Goal: Task Accomplishment & Management: Complete application form

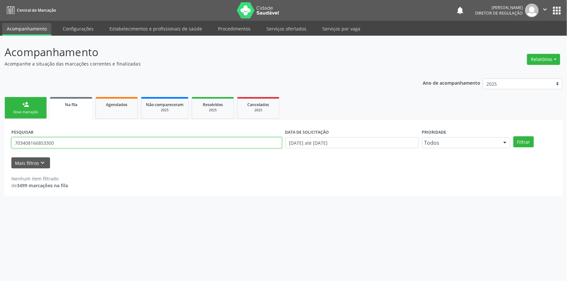
drag, startPoint x: 105, startPoint y: 145, endPoint x: 0, endPoint y: 146, distance: 105.3
click at [0, 146] on div "Acompanhamento Acompanhe a situação das marcações correntes e finalizadas Relat…" at bounding box center [283, 159] width 567 height 246
type input "700001932952106"
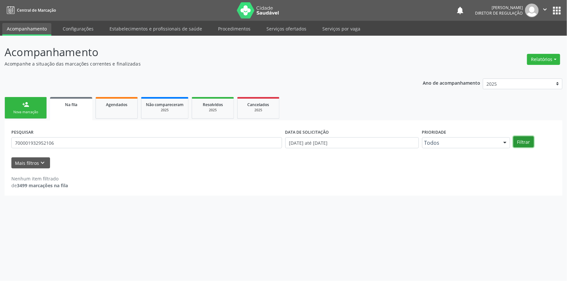
click at [519, 145] on button "Filtrar" at bounding box center [523, 141] width 20 height 11
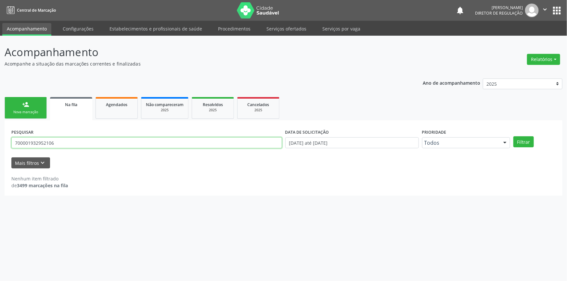
drag, startPoint x: 78, startPoint y: 143, endPoint x: 0, endPoint y: 134, distance: 78.3
click at [0, 134] on div "Acompanhamento Acompanhe a situação das marcações correntes e finalizadas Relat…" at bounding box center [283, 159] width 567 height 246
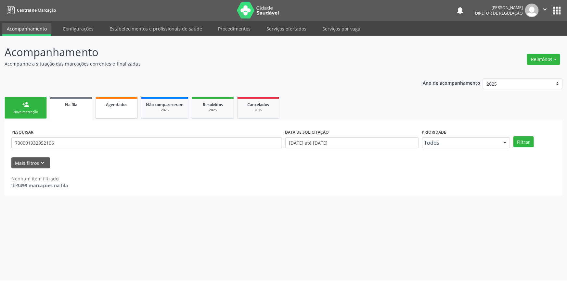
click at [113, 107] on div "Agendados" at bounding box center [116, 104] width 32 height 7
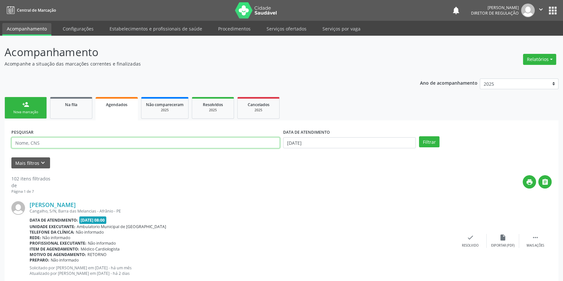
click at [94, 145] on input "text" at bounding box center [145, 142] width 268 height 11
paste input "706 2095 7553 9860"
type input "706 2095 7553 9860"
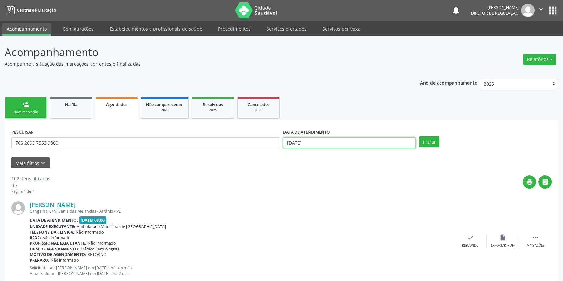
click at [298, 148] on body "Central de Marcação notifications Maria Aparecida Rodrigues da Silva Diretor de…" at bounding box center [281, 140] width 563 height 281
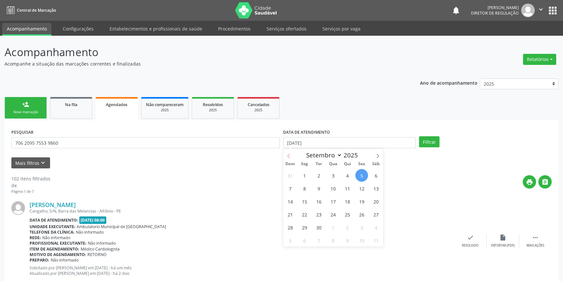
click at [288, 156] on icon at bounding box center [288, 156] width 5 height 5
click at [374, 158] on span at bounding box center [377, 154] width 11 height 11
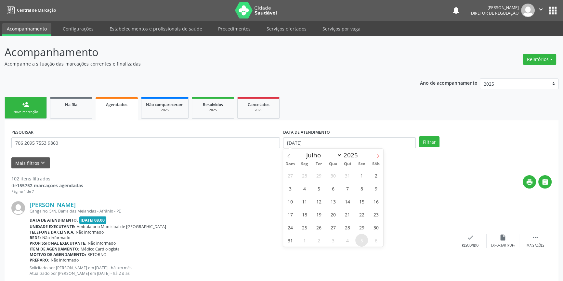
select select "7"
click at [360, 174] on span "1" at bounding box center [361, 175] width 13 height 13
type input "01/08/2025"
click at [377, 156] on icon at bounding box center [377, 156] width 5 height 5
select select "8"
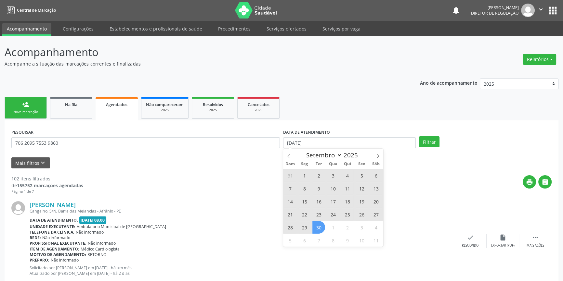
click at [319, 221] on span "30" at bounding box center [318, 227] width 13 height 13
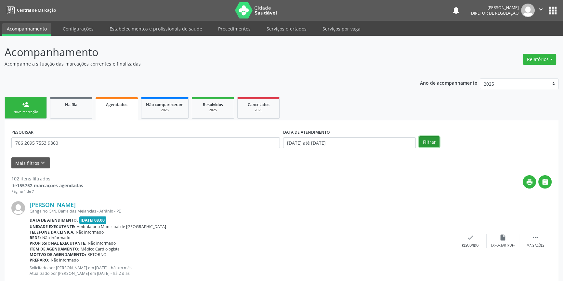
click at [432, 142] on button "Filtrar" at bounding box center [429, 141] width 20 height 11
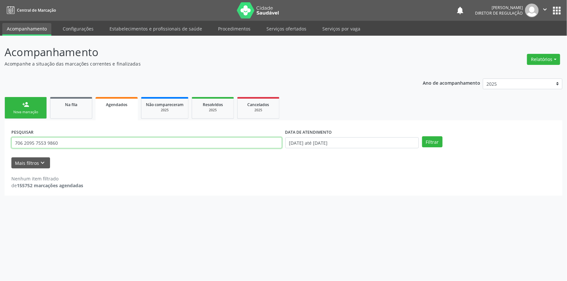
drag, startPoint x: 68, startPoint y: 148, endPoint x: 0, endPoint y: 134, distance: 68.9
click at [0, 134] on div "Acompanhamento Acompanhe a situação das marcações correntes e finalizadas Relat…" at bounding box center [283, 159] width 567 height 246
type input "700001932952106"
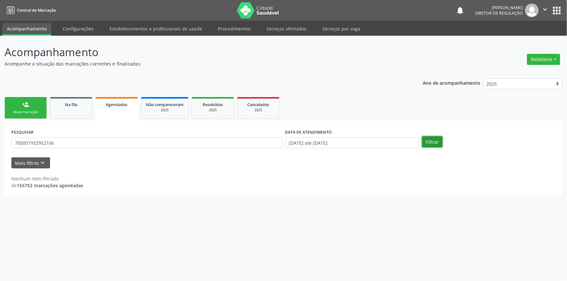
click at [436, 143] on button "Filtrar" at bounding box center [432, 141] width 20 height 11
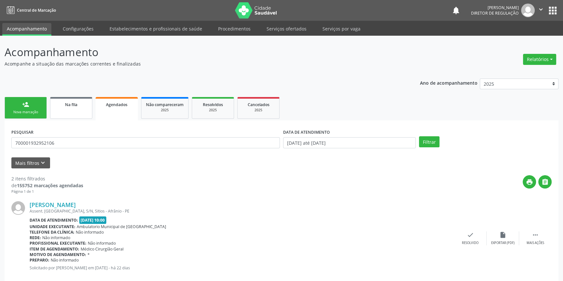
click at [62, 115] on link "Na fila" at bounding box center [71, 108] width 42 height 22
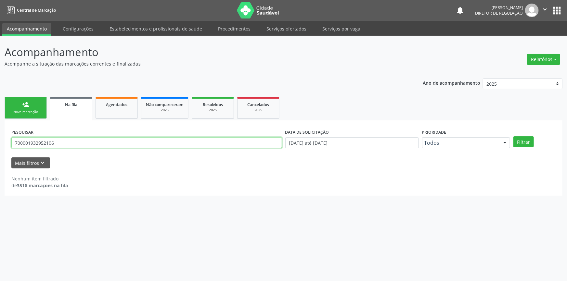
drag, startPoint x: 77, startPoint y: 146, endPoint x: 0, endPoint y: 140, distance: 76.9
click at [0, 140] on div "Acompanhamento Acompanhe a situação das marcações correntes e finalizadas Relat…" at bounding box center [283, 159] width 567 height 246
type input "700001932952106"
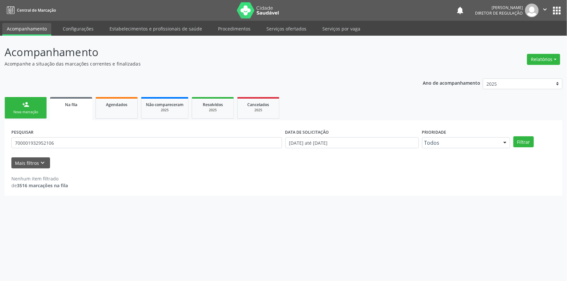
click at [534, 140] on div "Filtrar" at bounding box center [534, 141] width 45 height 11
click at [528, 143] on button "Filtrar" at bounding box center [523, 141] width 20 height 11
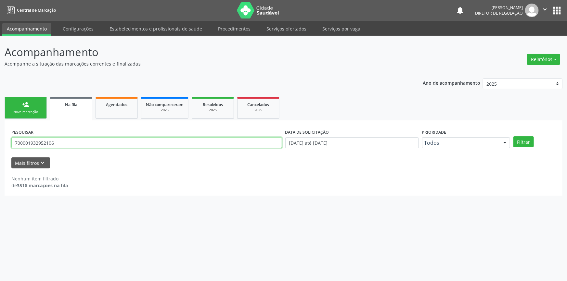
drag, startPoint x: 79, startPoint y: 145, endPoint x: 0, endPoint y: 138, distance: 78.9
click at [0, 138] on div "Acompanhamento Acompanhe a situação das marcações correntes e finalizadas Relat…" at bounding box center [283, 159] width 567 height 246
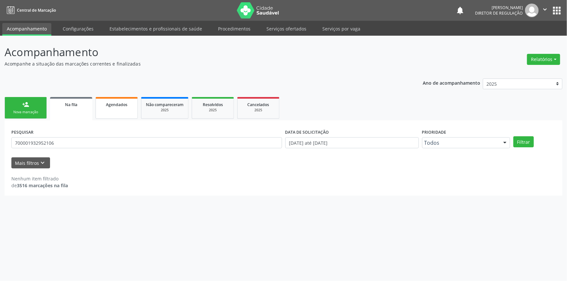
click at [111, 104] on span "Agendados" at bounding box center [116, 105] width 21 height 6
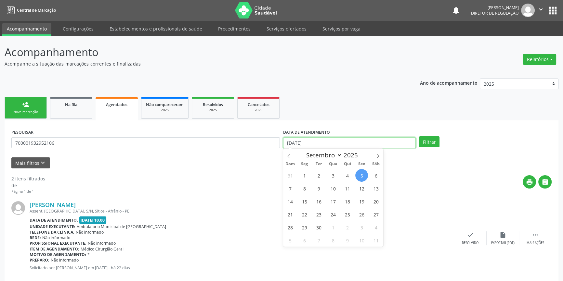
click at [328, 141] on input "[DATE]" at bounding box center [349, 142] width 133 height 11
click at [289, 153] on span at bounding box center [288, 154] width 11 height 11
select select "5"
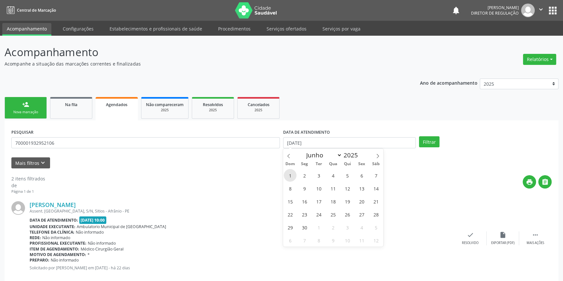
click at [295, 176] on span "1" at bounding box center [290, 175] width 13 height 13
type input "0[DATE]"
click at [376, 158] on span at bounding box center [377, 154] width 11 height 11
click at [378, 159] on span at bounding box center [377, 154] width 11 height 11
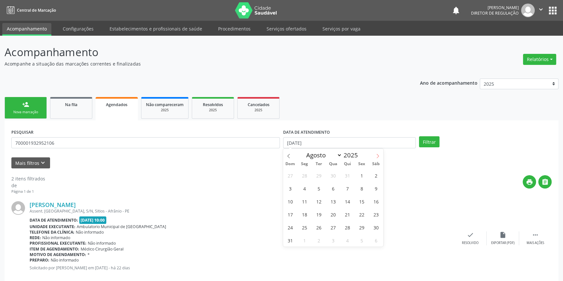
select select "8"
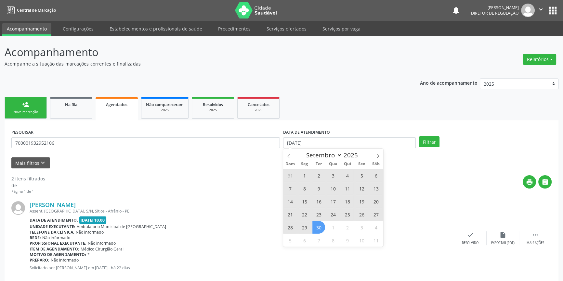
drag, startPoint x: 321, startPoint y: 225, endPoint x: 335, endPoint y: 215, distance: 17.9
click at [320, 225] on span "30" at bounding box center [318, 227] width 13 height 13
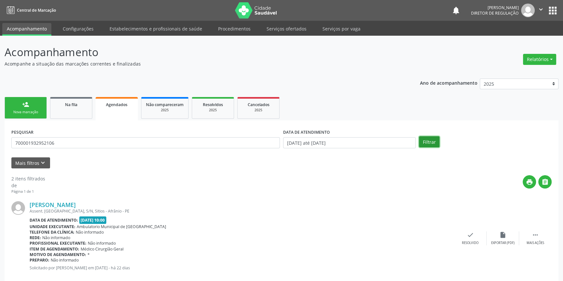
click at [422, 137] on button "Filtrar" at bounding box center [429, 141] width 20 height 11
click at [23, 115] on link "person_add Nova marcação" at bounding box center [26, 108] width 42 height 22
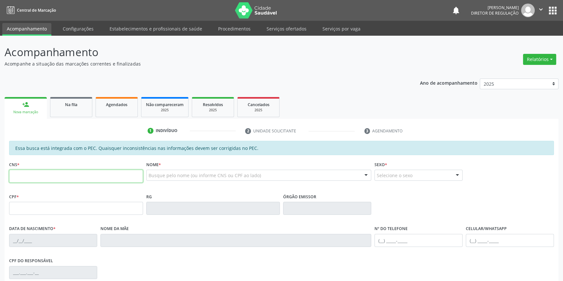
click at [72, 171] on input "text" at bounding box center [76, 176] width 134 height 13
paste input "706 8087 5436 5623"
type input "706 8087 5436 5623"
type input "082.410.534-60"
type input "2[DATE]"
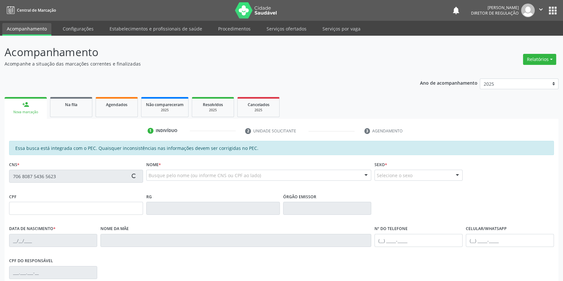
type input "[PERSON_NAME]"
type input "[PHONE_NUMBER]"
type input "S/N"
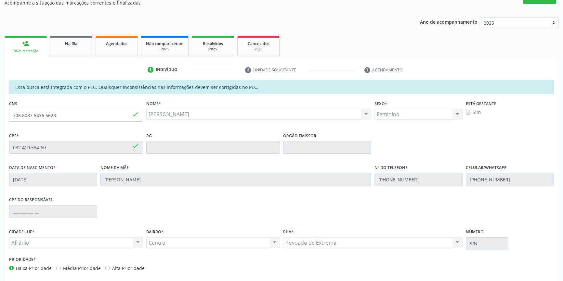
scroll to position [89, 0]
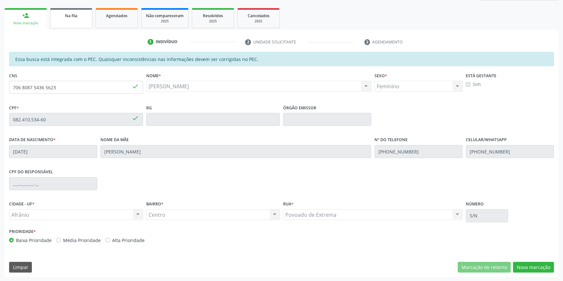
click at [85, 19] on link "Na fila" at bounding box center [71, 18] width 42 height 20
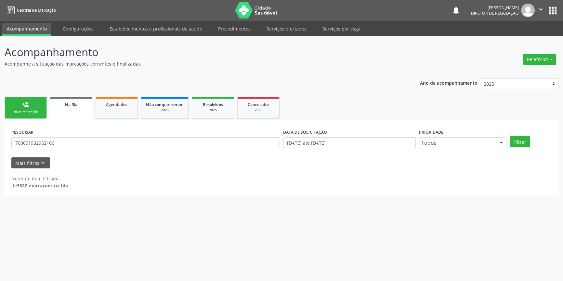
scroll to position [0, 0]
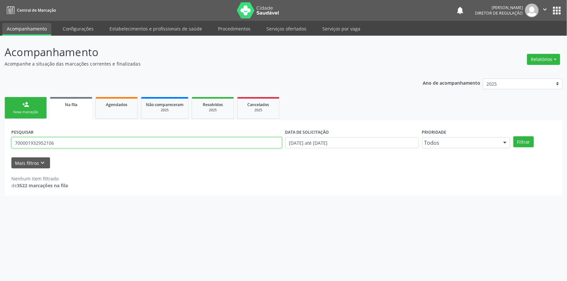
drag, startPoint x: 70, startPoint y: 141, endPoint x: 0, endPoint y: 142, distance: 69.6
click at [0, 142] on div "Acompanhamento Acompanhe a situação das marcações correntes e finalizadas Relat…" at bounding box center [283, 159] width 567 height 246
drag, startPoint x: 70, startPoint y: 143, endPoint x: 0, endPoint y: 144, distance: 69.6
click at [0, 144] on div "Acompanhamento Acompanhe a situação das marcações correntes e finalizadas Relat…" at bounding box center [283, 159] width 567 height 246
type input "704106170067175"
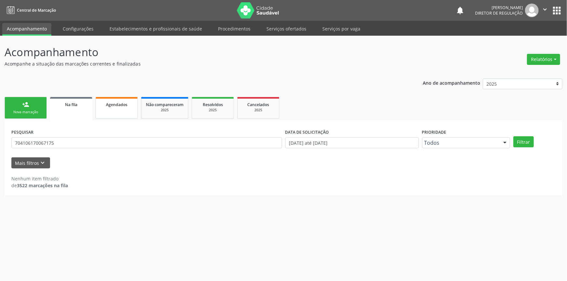
click at [102, 108] on link "Agendados" at bounding box center [117, 108] width 42 height 22
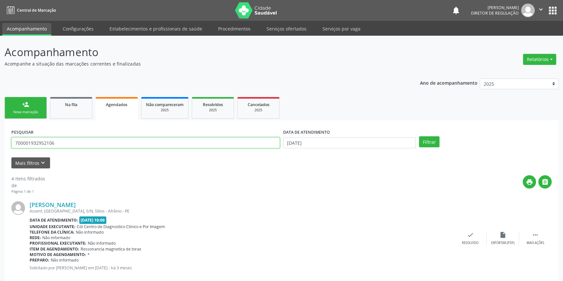
drag, startPoint x: 64, startPoint y: 145, endPoint x: 0, endPoint y: 138, distance: 64.7
paste input "4106170067175"
type input "704106170067175"
click at [426, 144] on button "Filtrar" at bounding box center [429, 141] width 20 height 11
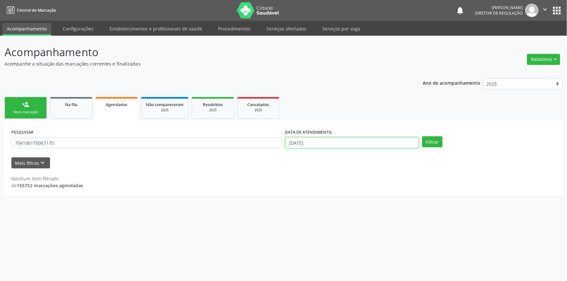
click at [348, 144] on body "Central de Marcação notifications Maria Aparecida Rodrigues da Silva Diretor de…" at bounding box center [283, 140] width 567 height 281
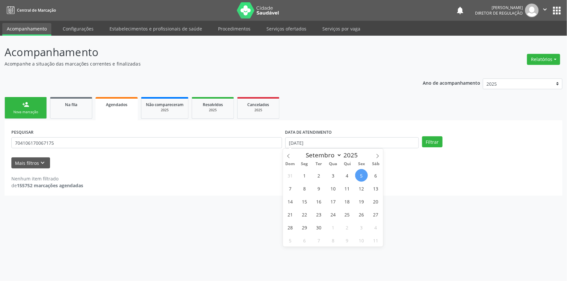
click at [361, 175] on span "5" at bounding box center [361, 175] width 13 height 13
type input "[DATE]"
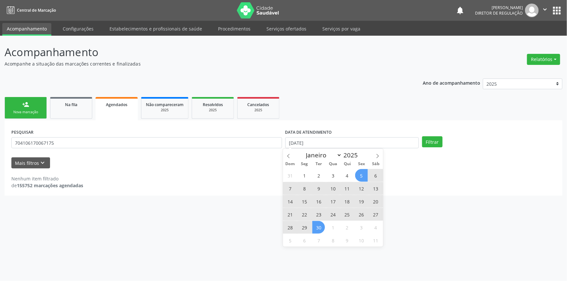
click at [317, 228] on span "30" at bounding box center [318, 227] width 13 height 13
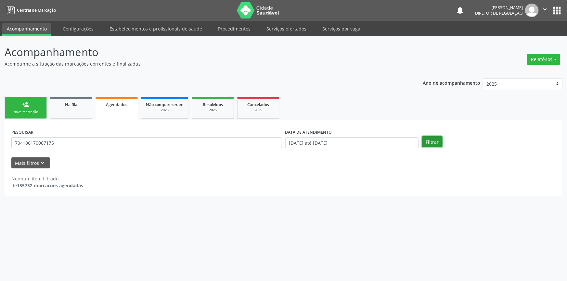
click at [432, 144] on button "Filtrar" at bounding box center [432, 141] width 20 height 11
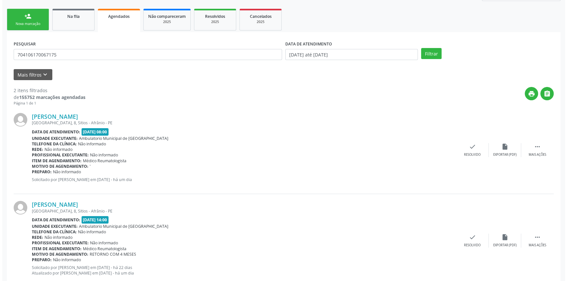
scroll to position [105, 0]
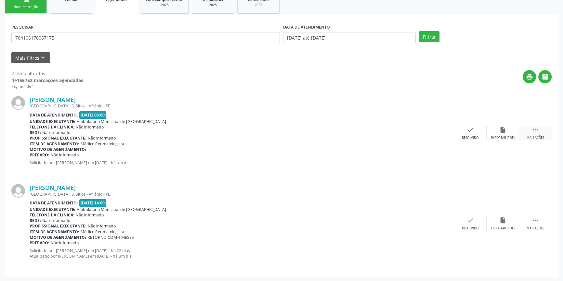
click at [544, 130] on div " Mais ações" at bounding box center [535, 133] width 32 height 14
click at [541, 224] on div " Mais ações" at bounding box center [535, 224] width 32 height 14
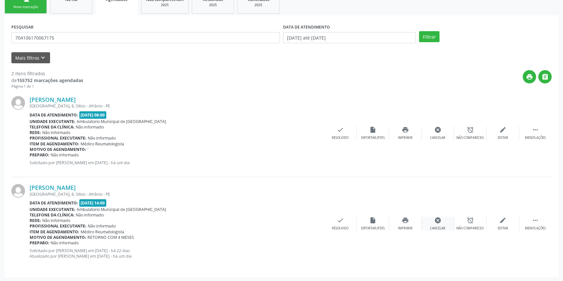
click at [435, 219] on icon "cancel" at bounding box center [437, 220] width 7 height 7
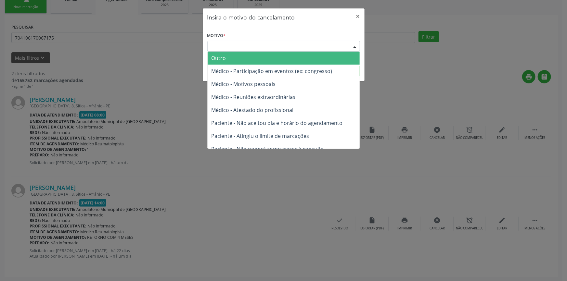
click at [335, 42] on div "Escolha o motivo" at bounding box center [283, 46] width 153 height 11
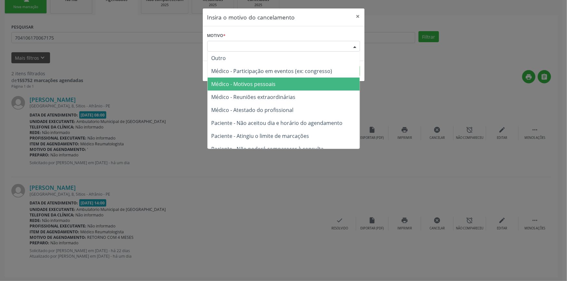
click at [285, 82] on span "Médico - Motivos pessoais" at bounding box center [284, 84] width 152 height 13
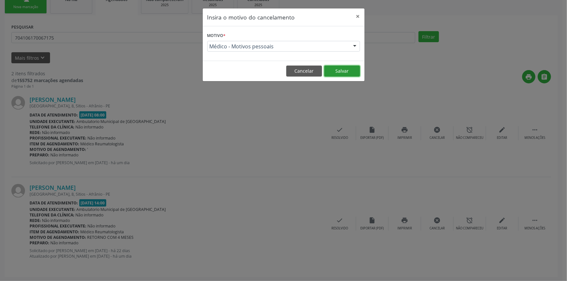
click at [337, 68] on button "Salvar" at bounding box center [342, 71] width 36 height 11
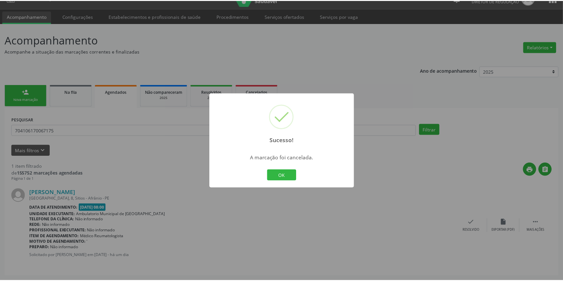
scroll to position [0, 0]
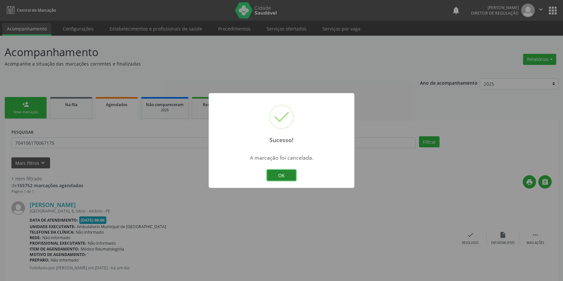
click at [282, 175] on button "OK" at bounding box center [281, 175] width 29 height 11
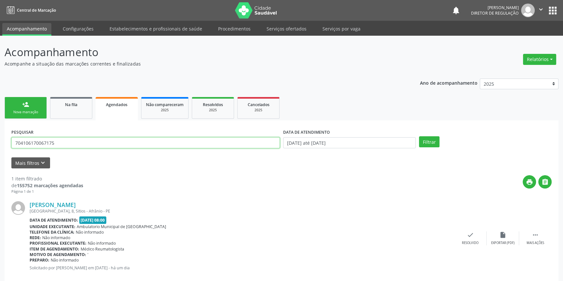
drag, startPoint x: 71, startPoint y: 142, endPoint x: 0, endPoint y: 136, distance: 71.5
click at [0, 136] on div "Acompanhamento Acompanhe a situação das marcações correntes e finalizadas Relat…" at bounding box center [281, 165] width 563 height 258
click at [17, 112] on div "Nova marcação" at bounding box center [25, 112] width 32 height 5
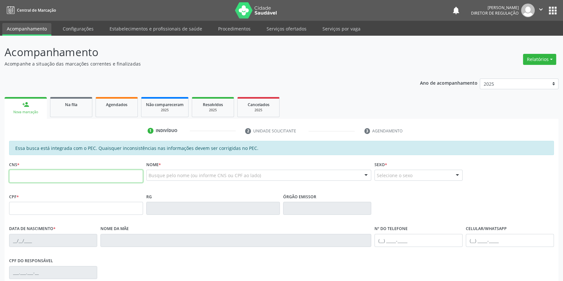
click at [37, 181] on input "text" at bounding box center [76, 176] width 134 height 13
type input "700 4049 7818 4542"
type input "[DATE]"
type input "[PERSON_NAME]"
type input "[PHONE_NUMBER]"
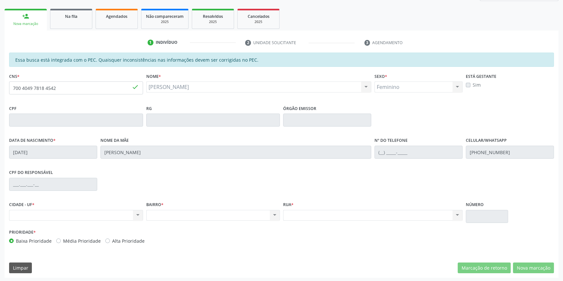
scroll to position [89, 0]
click at [74, 95] on fieldset "CNS * 700 4049 7818 4542 done" at bounding box center [76, 85] width 134 height 28
drag, startPoint x: 64, startPoint y: 92, endPoint x: 0, endPoint y: 90, distance: 63.7
click at [0, 90] on div "Acompanhamento Acompanhe a situação das marcações correntes e finalizadas Relat…" at bounding box center [281, 114] width 563 height 335
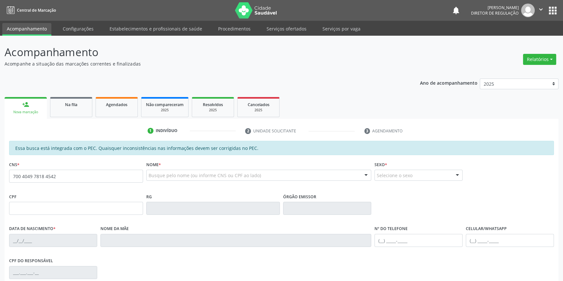
type input "700 4049 7818 4542"
type input "[DATE]"
type input "[PERSON_NAME]"
type input "[PHONE_NUMBER]"
type input "S/N"
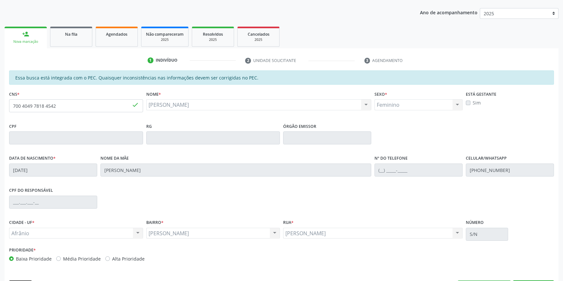
scroll to position [89, 0]
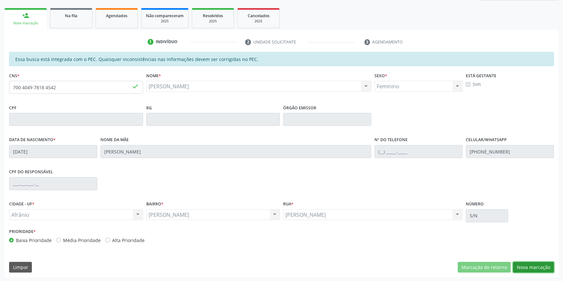
click at [541, 263] on button "Nova marcação" at bounding box center [533, 267] width 41 height 11
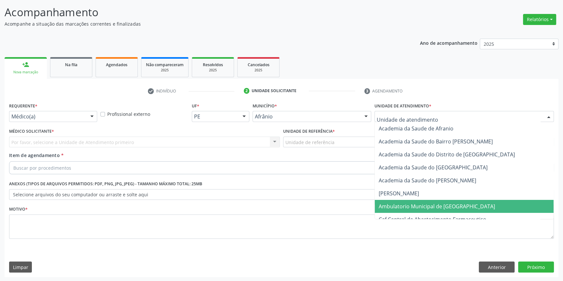
click at [419, 209] on span "Ambulatorio Municipal de [GEOGRAPHIC_DATA]" at bounding box center [464, 206] width 179 height 13
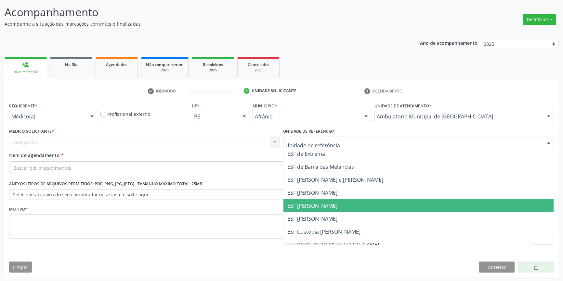
click at [324, 206] on span "ESF [PERSON_NAME]" at bounding box center [312, 205] width 50 height 7
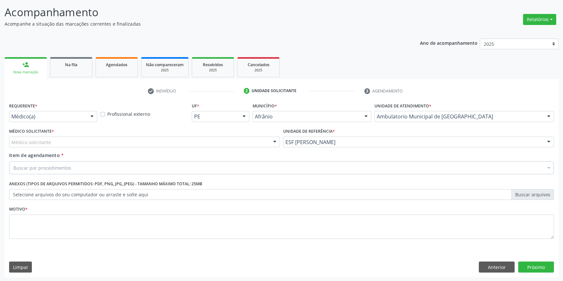
click at [145, 143] on div "Médico solicitante" at bounding box center [144, 142] width 271 height 11
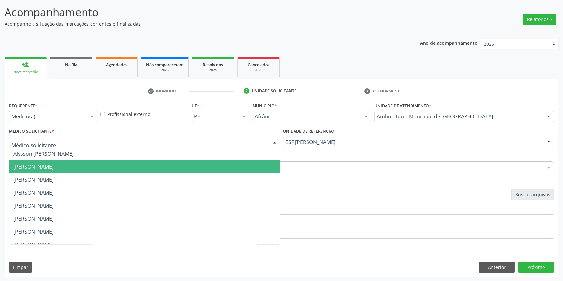
click at [80, 171] on span "[PERSON_NAME]" at bounding box center [144, 167] width 270 height 13
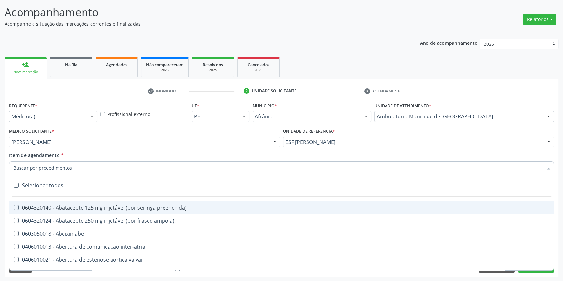
paste input "700 4049 7818 4542"
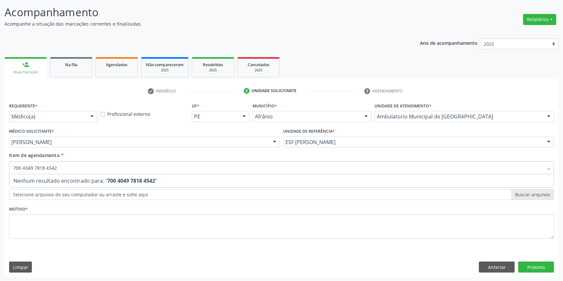
drag, startPoint x: 72, startPoint y: 167, endPoint x: 0, endPoint y: 166, distance: 71.8
click at [0, 166] on div "Acompanhamento Acompanhe a situação das marcações correntes e finalizadas Relat…" at bounding box center [281, 139] width 563 height 286
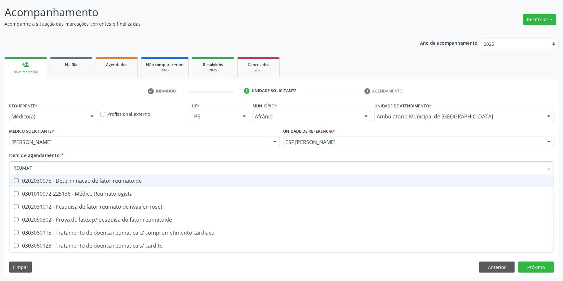
type input "REUMATO"
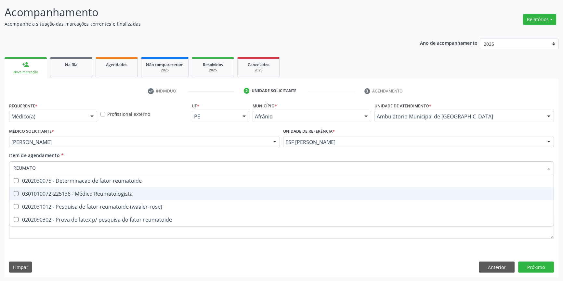
click at [124, 195] on div "0301010072-225136 - Médico Reumatologista" at bounding box center [281, 193] width 536 height 5
checkbox Reumatologista "true"
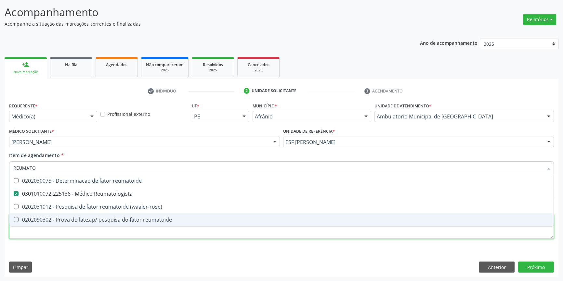
click at [101, 232] on div "Requerente * Médico(a) Médico(a) Enfermeiro(a) Paciente Nenhum resultado encont…" at bounding box center [281, 174] width 545 height 147
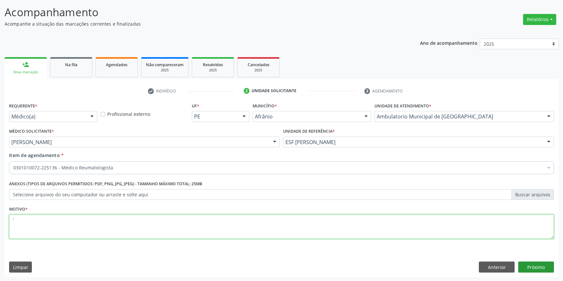
type textarea "'"
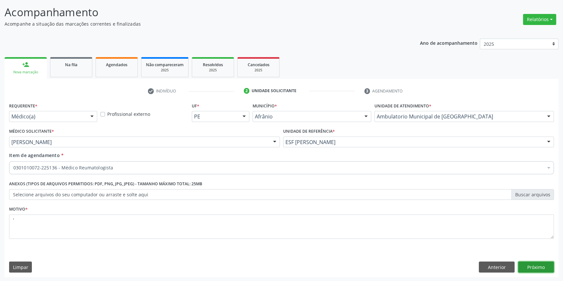
click at [545, 263] on button "Próximo" at bounding box center [536, 267] width 36 height 11
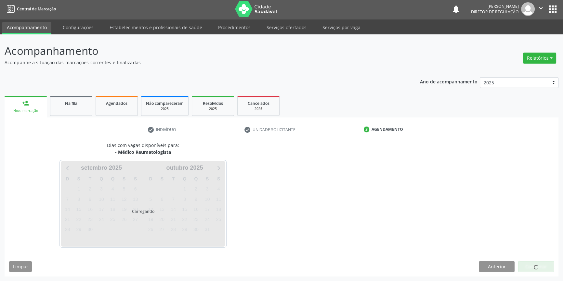
scroll to position [1, 0]
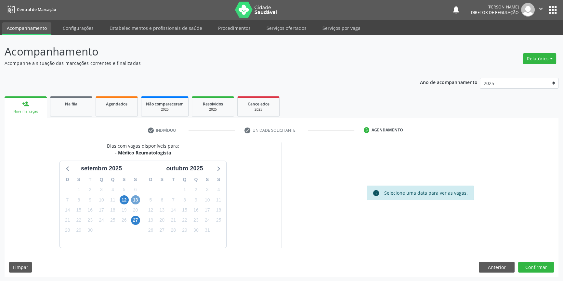
click at [135, 201] on span "13" at bounding box center [135, 200] width 9 height 9
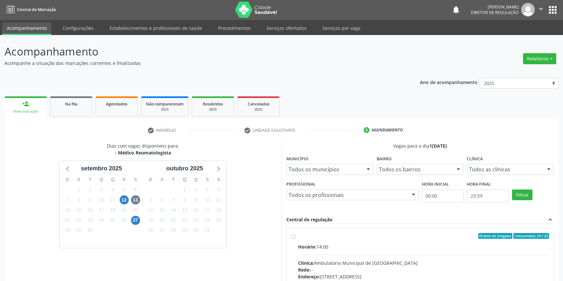
click at [319, 244] on div "Horário: 14:00" at bounding box center [423, 247] width 251 height 7
click at [296, 239] on input "Ordem de chegada Consumidos: 24 / 25 Horário: 14:00 Clínica: Ambulatorio Munici…" at bounding box center [293, 236] width 5 height 6
radio input "true"
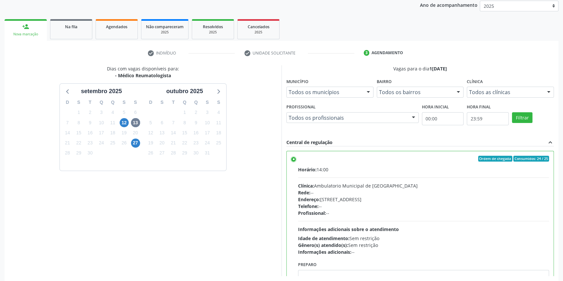
scroll to position [106, 0]
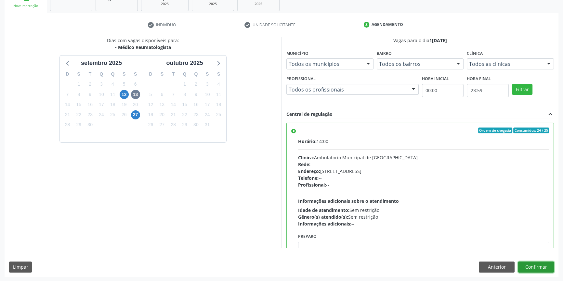
click at [548, 263] on button "Confirmar" at bounding box center [536, 267] width 36 height 11
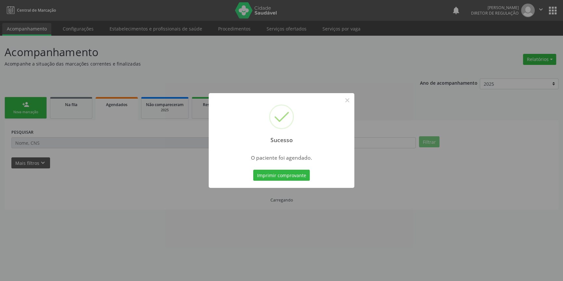
scroll to position [0, 0]
click at [302, 180] on button "Imprimir comprovante" at bounding box center [283, 175] width 57 height 11
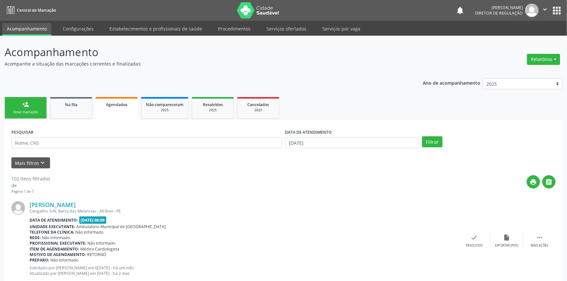
click at [82, 120] on div "Sucesso × O paciente foi agendado. Imprimir comprovante Cancel" at bounding box center [283, 140] width 567 height 281
click at [37, 118] on link "person_add Nova marcação" at bounding box center [26, 108] width 42 height 22
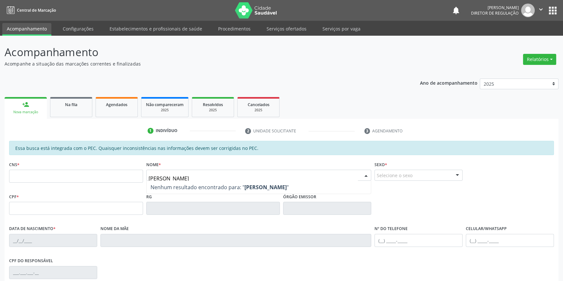
type input "[PERSON_NAME]"
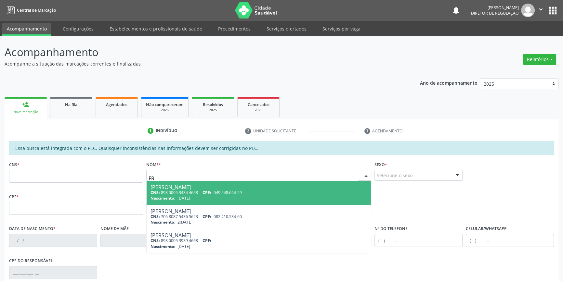
type input "F"
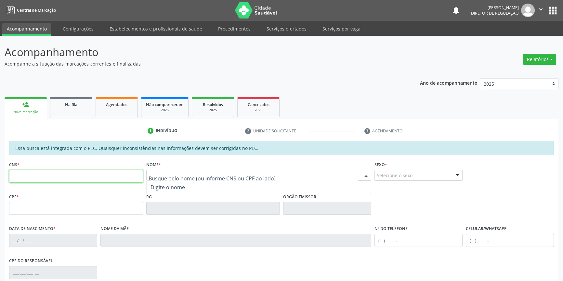
click at [88, 176] on input "text" at bounding box center [76, 176] width 134 height 13
type input "706 8087 5436 5623"
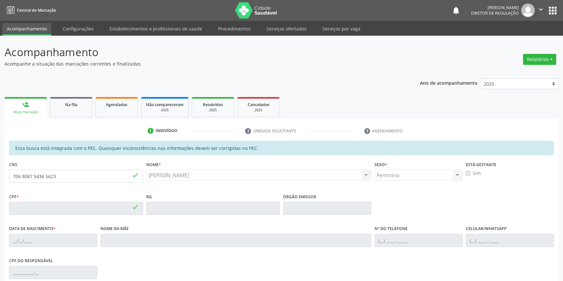
type input "082.410.534-60"
type input "2[DATE]"
type input "[PERSON_NAME]"
type input "[PHONE_NUMBER]"
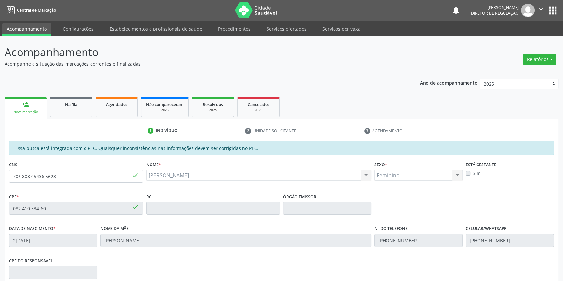
type input "S/N"
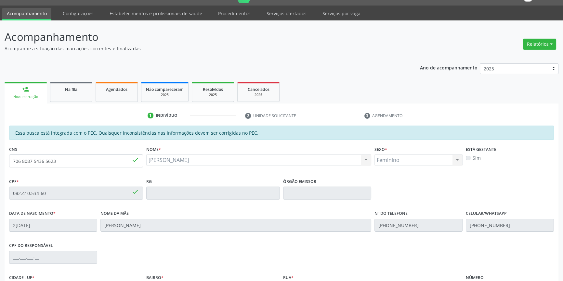
scroll to position [88, 0]
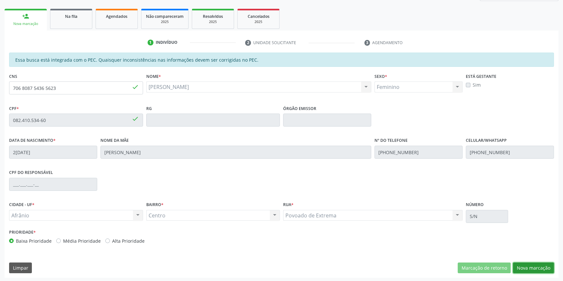
click at [549, 266] on button "Nova marcação" at bounding box center [533, 268] width 41 height 11
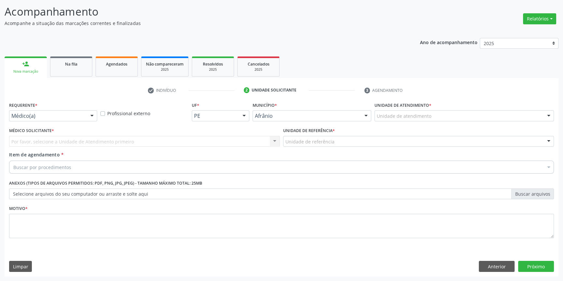
scroll to position [40, 0]
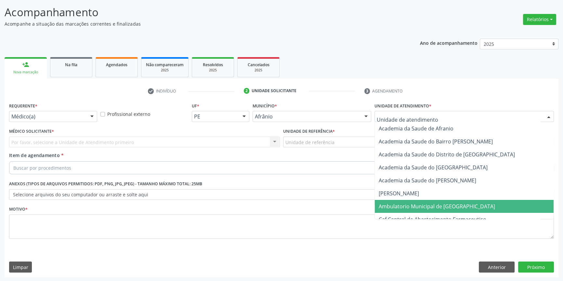
click at [407, 203] on span "Ambulatorio Municipal de [GEOGRAPHIC_DATA]" at bounding box center [437, 206] width 116 height 7
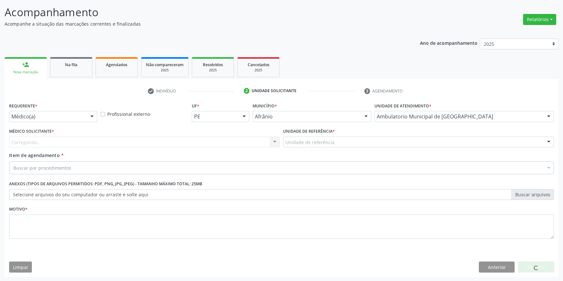
click at [338, 139] on div "Unidade de referência" at bounding box center [418, 142] width 271 height 11
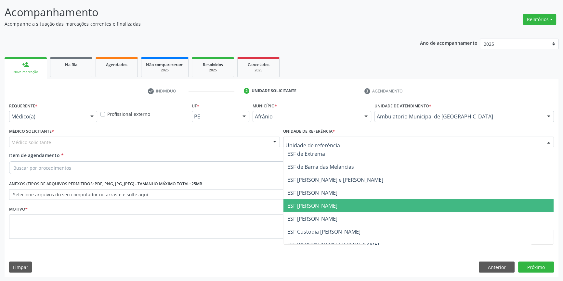
click at [321, 205] on span "ESF [PERSON_NAME]" at bounding box center [312, 205] width 50 height 7
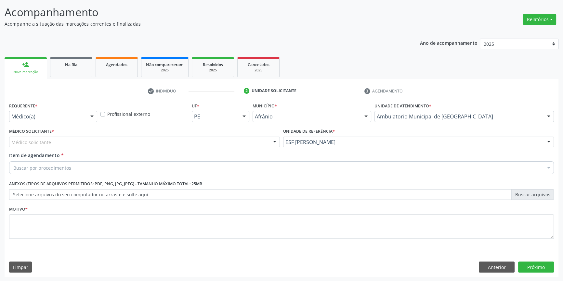
click at [206, 143] on div "Médico solicitante" at bounding box center [144, 142] width 271 height 11
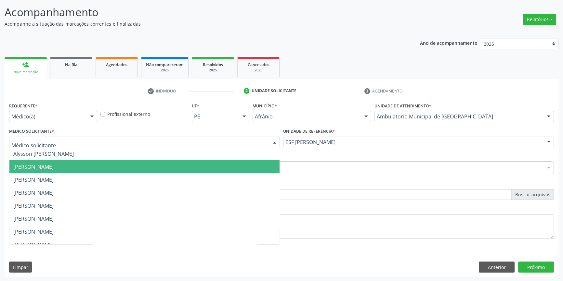
click at [145, 164] on span "[PERSON_NAME]" at bounding box center [144, 167] width 270 height 13
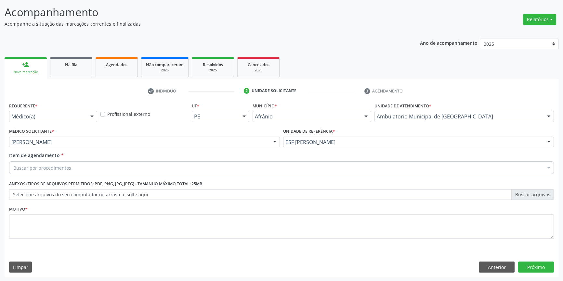
click at [133, 165] on div "Buscar por procedimentos" at bounding box center [281, 168] width 545 height 13
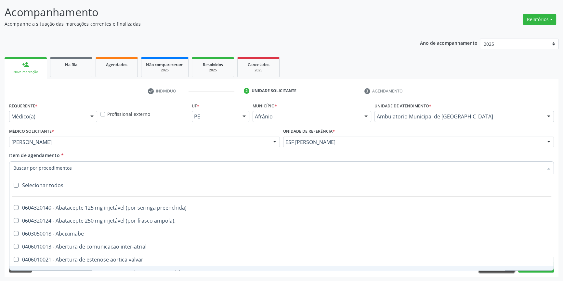
click at [504, 271] on button "Anterior" at bounding box center [497, 267] width 36 height 11
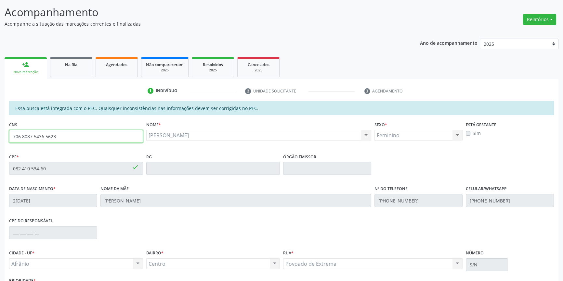
click at [0, 133] on div "Acompanhamento Acompanhe a situação das marcações correntes e finalizadas Relat…" at bounding box center [281, 163] width 563 height 335
click at [113, 68] on link "Agendados" at bounding box center [117, 67] width 42 height 20
select select "8"
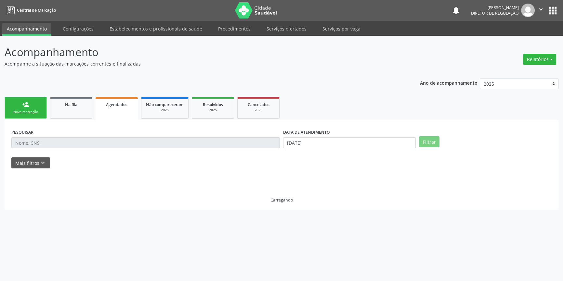
scroll to position [0, 0]
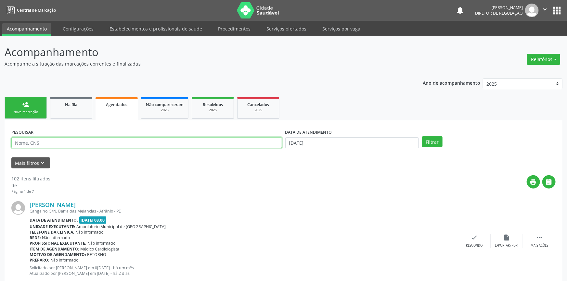
click at [71, 143] on input "text" at bounding box center [146, 142] width 271 height 11
paste input "706 8087 5436 5623"
type input "706 8087 5436 5623"
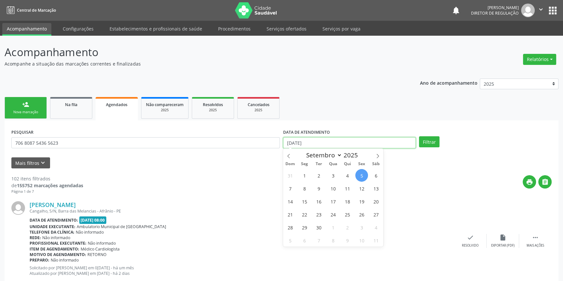
click at [294, 141] on input "[DATE]" at bounding box center [349, 142] width 133 height 11
click at [365, 173] on span "5" at bounding box center [361, 175] width 13 height 13
type input "[DATE]"
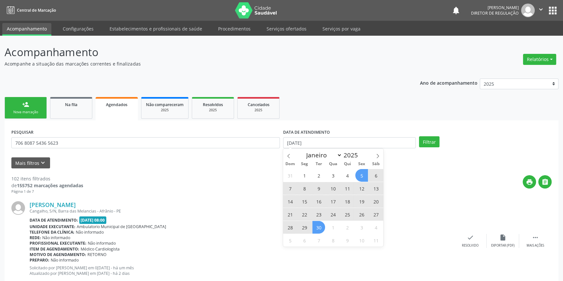
click at [320, 226] on span "30" at bounding box center [318, 227] width 13 height 13
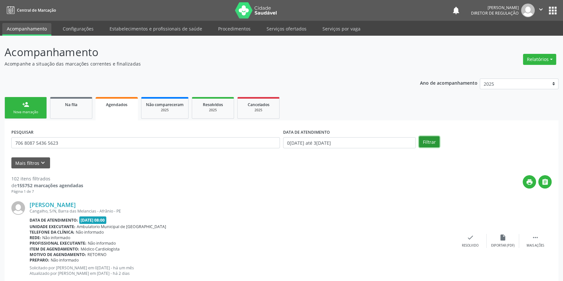
click at [425, 142] on button "Filtrar" at bounding box center [429, 141] width 20 height 11
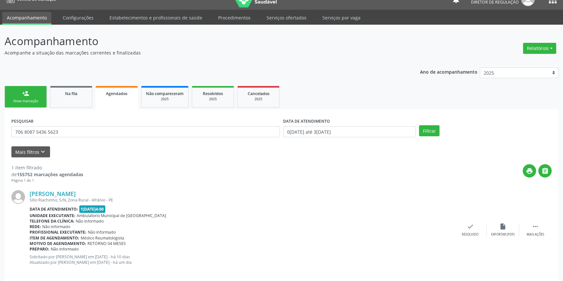
scroll to position [17, 0]
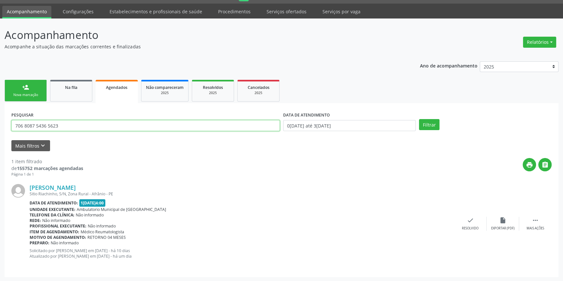
click at [11, 127] on input "706 8087 5436 5623" at bounding box center [145, 125] width 268 height 11
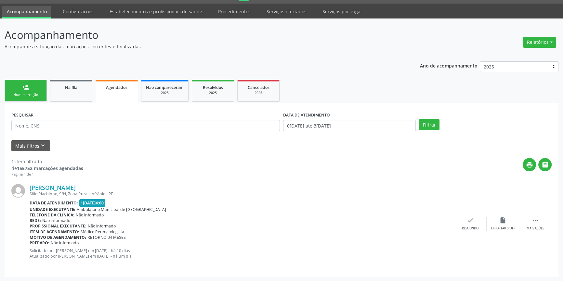
click at [40, 90] on link "person_add Nova marcação" at bounding box center [26, 91] width 42 height 22
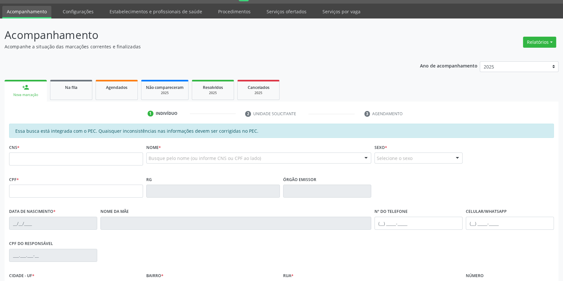
click at [168, 163] on div "Busque pelo nome (ou informe CNS ou CPF ao lado) Nenhum resultado encontrado pa…" at bounding box center [258, 161] width 225 height 16
click at [168, 163] on div "Busque pelo nome (ou informe CNS ou CPF ao lado) Nenhum resultado encontrado pa…" at bounding box center [258, 158] width 225 height 11
click at [169, 161] on input "text" at bounding box center [254, 161] width 210 height 13
paste input "706 8087 5436 5623"
type input "706 8087 5436 5623"
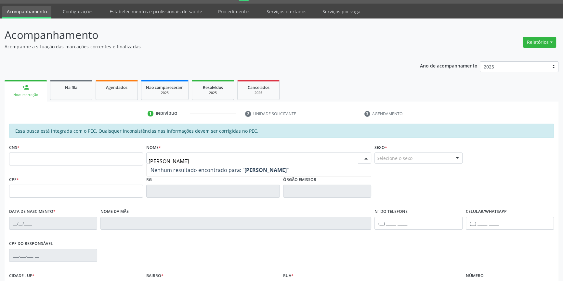
type input "CARLUCIA"
drag, startPoint x: 190, startPoint y: 155, endPoint x: 26, endPoint y: 145, distance: 164.4
click at [26, 145] on div "CNS * Nome * CARLUCIA Nenhum resultado encontrado para: " CARLUCIA " Não há nen…" at bounding box center [281, 159] width 548 height 32
click at [45, 163] on input "text" at bounding box center [76, 159] width 134 height 13
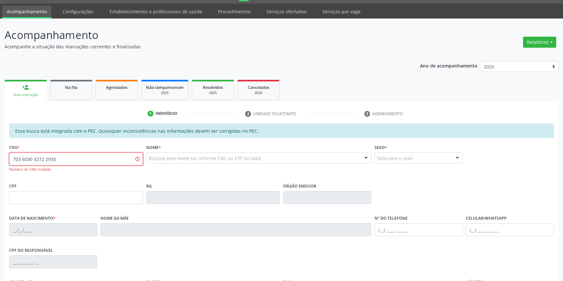
drag, startPoint x: 80, startPoint y: 160, endPoint x: 0, endPoint y: 161, distance: 80.0
click at [0, 161] on div "Acompanhamento Acompanhe a situação das marcações correntes e finalizadas Relat…" at bounding box center [281, 190] width 563 height 342
type input "703 6030 5272 2933"
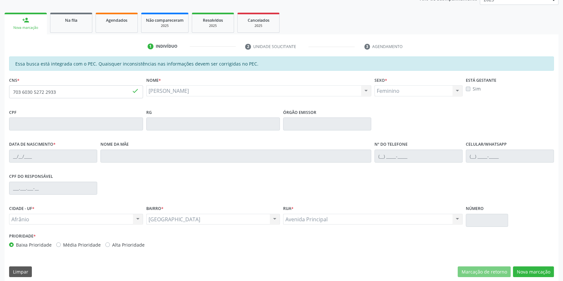
type input "[DATE]"
type input "S/N"
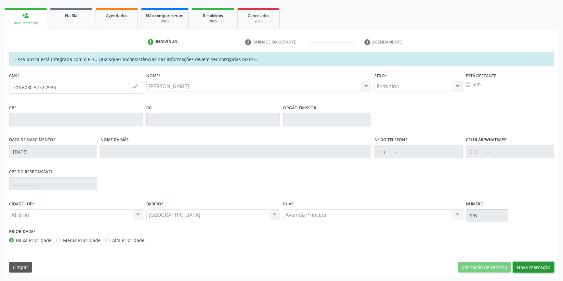
click at [531, 263] on button "Nova marcação" at bounding box center [533, 267] width 41 height 11
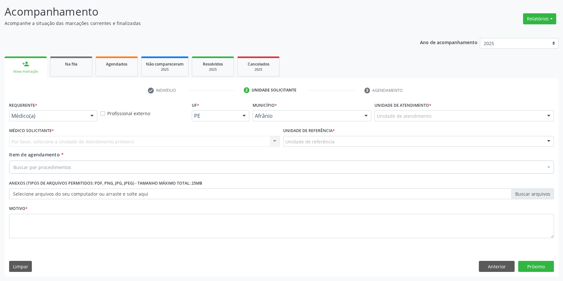
scroll to position [40, 0]
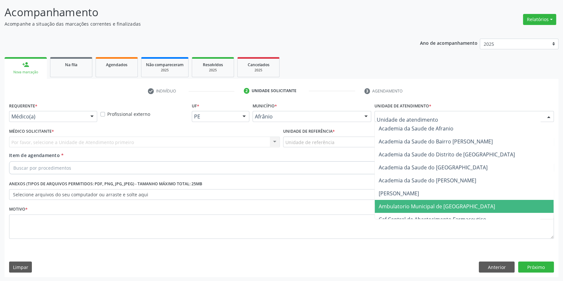
click at [416, 203] on span "Ambulatorio Municipal de [GEOGRAPHIC_DATA]" at bounding box center [437, 206] width 116 height 7
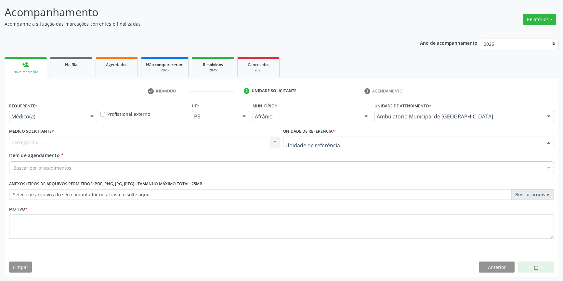
click at [335, 142] on div at bounding box center [418, 142] width 271 height 11
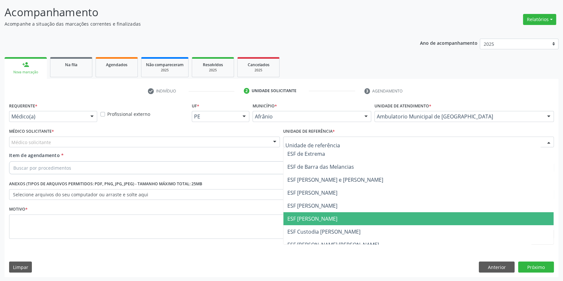
click at [313, 213] on span "ESF [PERSON_NAME]" at bounding box center [418, 219] width 270 height 13
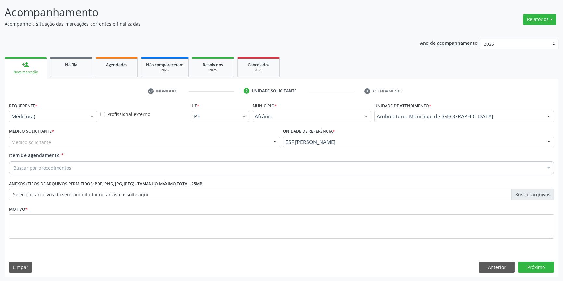
click at [154, 148] on div "Médico Solicitante * Médico solicitante [PERSON_NAME] [PERSON_NAME] [PERSON_NAM…" at bounding box center [144, 139] width 274 height 25
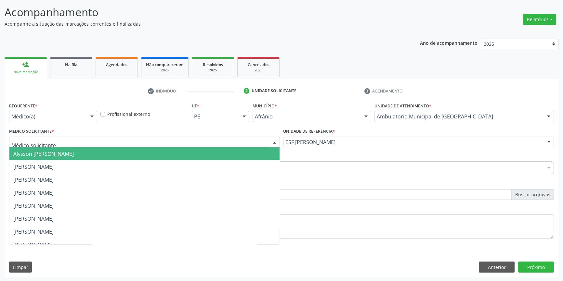
drag, startPoint x: 147, startPoint y: 142, endPoint x: 124, endPoint y: 152, distance: 24.7
click at [146, 142] on div at bounding box center [144, 142] width 271 height 11
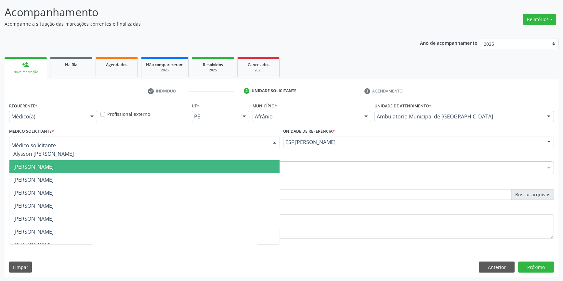
click at [54, 163] on span "[PERSON_NAME]" at bounding box center [33, 166] width 40 height 7
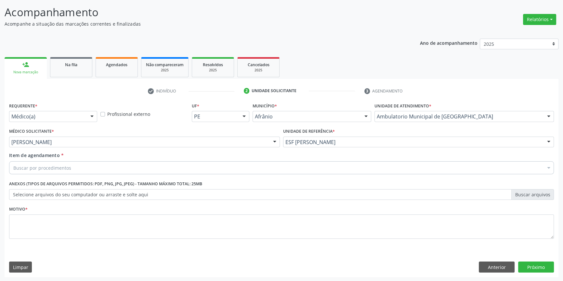
click at [87, 163] on div "Buscar por procedimentos" at bounding box center [281, 168] width 545 height 13
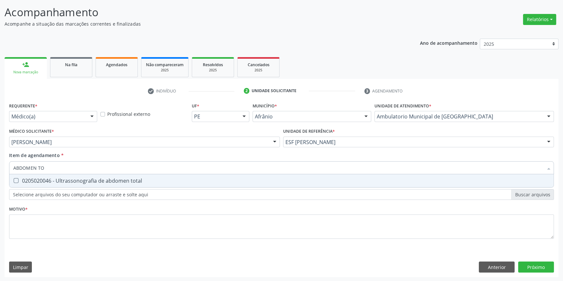
type input "ABDOMEN TOT"
click at [70, 178] on div "0205020046 - Ultrassonografia de abdomen total" at bounding box center [281, 180] width 536 height 5
checkbox total "true"
click at [63, 243] on div "Requerente * Médico(a) Médico(a) Enfermeiro(a) Paciente Nenhum resultado encont…" at bounding box center [281, 174] width 545 height 147
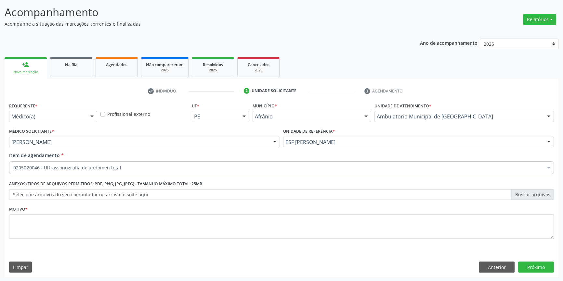
click at [67, 235] on li "Não selecionados" at bounding box center [281, 230] width 544 height 17
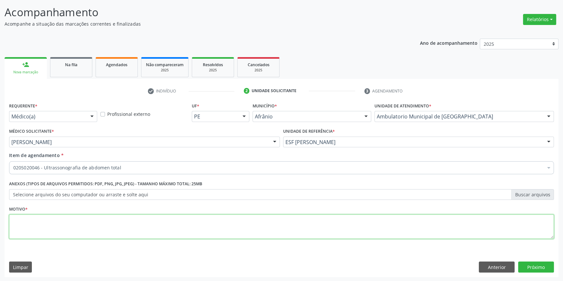
click at [65, 234] on textarea at bounding box center [281, 227] width 545 height 25
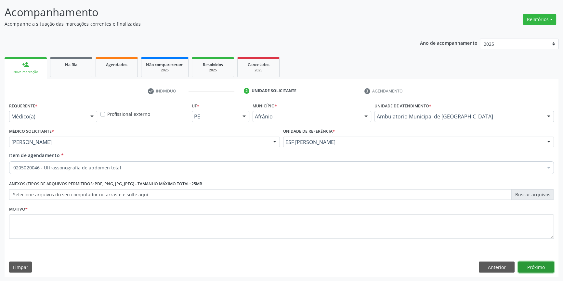
click at [546, 270] on button "Próximo" at bounding box center [536, 267] width 36 height 11
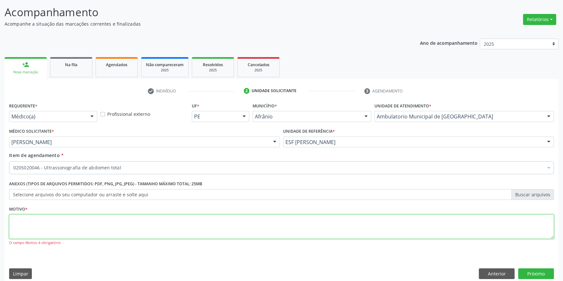
click at [306, 230] on textarea at bounding box center [281, 227] width 545 height 25
type textarea "'"
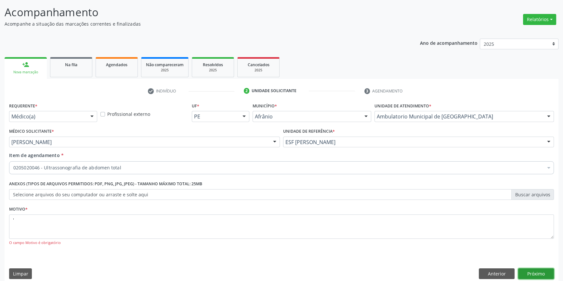
click at [539, 273] on button "Próximo" at bounding box center [536, 274] width 36 height 11
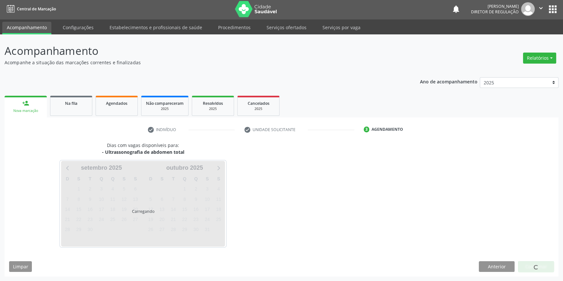
scroll to position [1, 0]
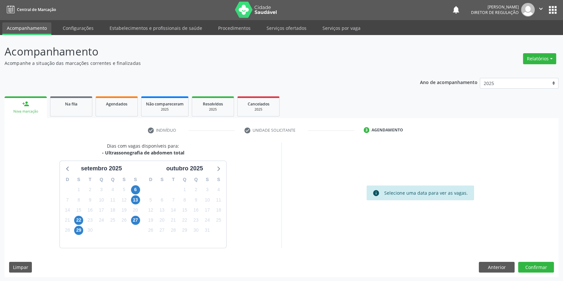
click at [140, 190] on div "6" at bounding box center [135, 190] width 11 height 10
click at [138, 188] on span "6" at bounding box center [135, 190] width 9 height 9
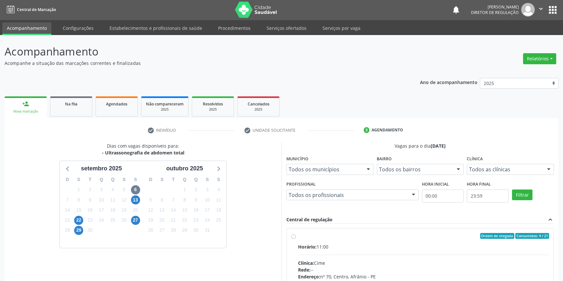
click at [333, 236] on div "Ordem de chegada Consumidos: 4 / 21" at bounding box center [423, 236] width 251 height 6
click at [296, 236] on input "Ordem de chegada Consumidos: 4 / 21 Horário: 11:00 Clínica: Cime Rede: -- Ender…" at bounding box center [293, 236] width 5 height 6
radio input "true"
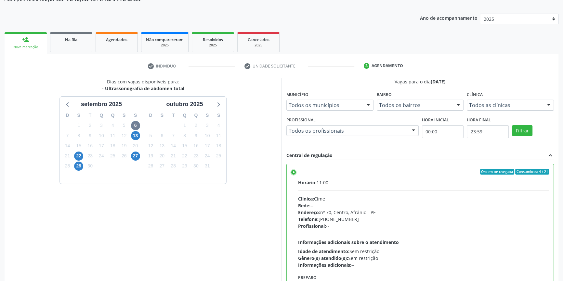
scroll to position [106, 0]
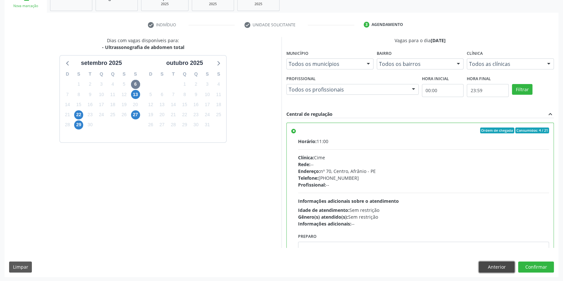
click at [491, 266] on button "Anterior" at bounding box center [497, 267] width 36 height 11
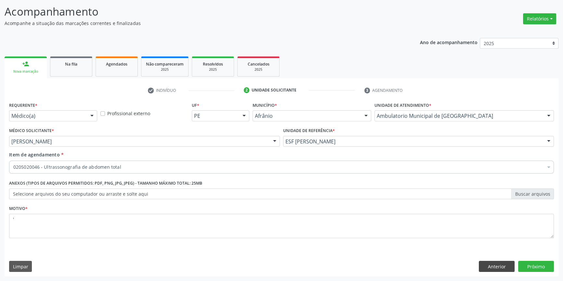
scroll to position [40, 0]
click at [483, 263] on button "Anterior" at bounding box center [497, 267] width 36 height 11
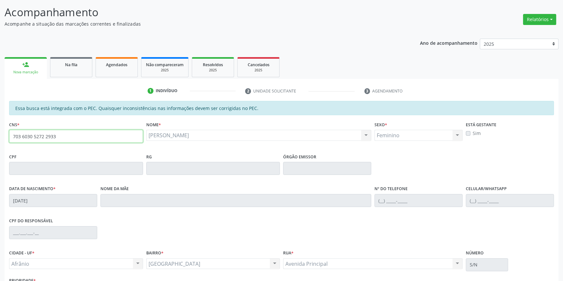
drag, startPoint x: 67, startPoint y: 142, endPoint x: 0, endPoint y: 129, distance: 68.3
click at [0, 129] on div "Acompanhamento Acompanhe a situação das marcações correntes e finalizadas Relat…" at bounding box center [281, 163] width 563 height 335
click at [73, 67] on div "Na fila" at bounding box center [71, 64] width 32 height 7
click at [108, 27] on p "Acompanhe a situação das marcações correntes e finalizadas" at bounding box center [199, 23] width 388 height 7
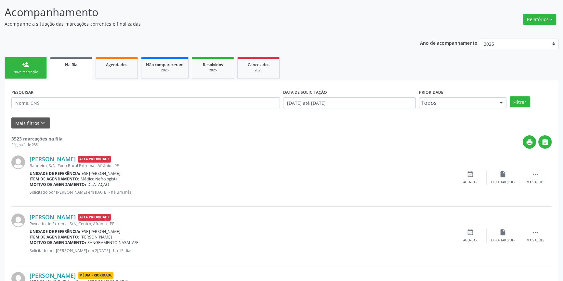
scroll to position [0, 0]
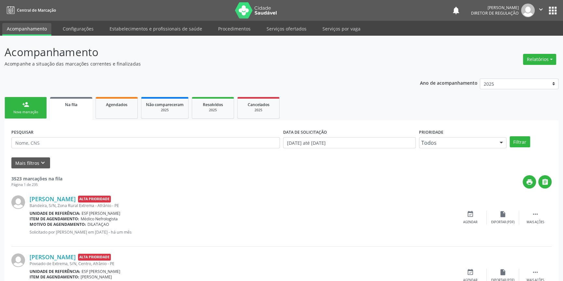
click at [116, 115] on link "Agendados" at bounding box center [117, 108] width 42 height 22
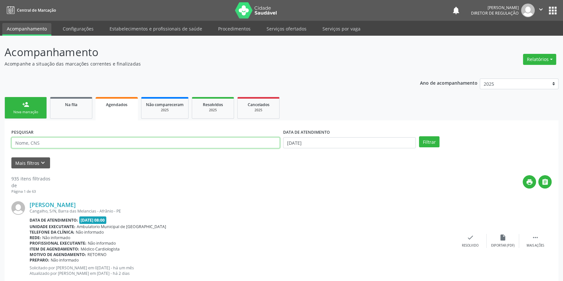
click at [80, 143] on input "text" at bounding box center [145, 142] width 268 height 11
paste input "703 6030 5272 2933"
type input "703 6030 5272 2933"
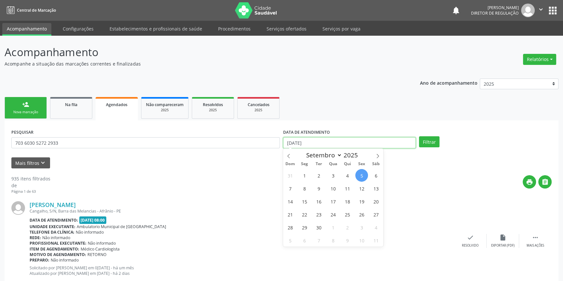
click at [329, 141] on input "[DATE]" at bounding box center [349, 142] width 133 height 11
click at [370, 175] on span "6" at bounding box center [375, 175] width 13 height 13
type input "[DATE]"
click at [370, 175] on span "6" at bounding box center [375, 175] width 13 height 13
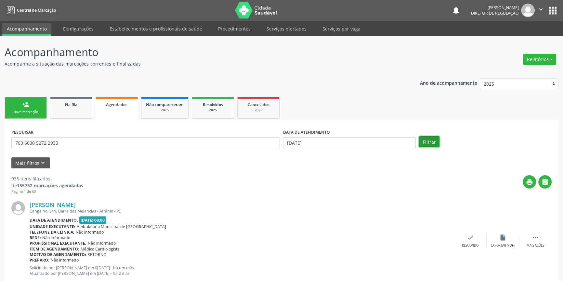
click at [438, 141] on button "Filtrar" at bounding box center [429, 141] width 20 height 11
click at [533, 239] on icon "" at bounding box center [535, 237] width 7 height 7
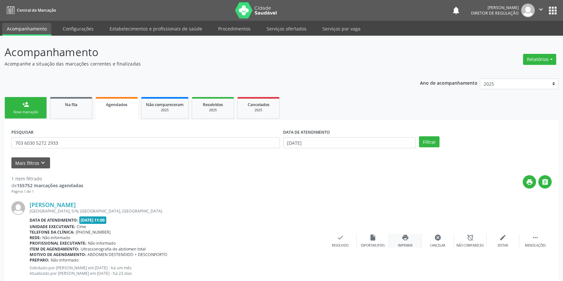
click at [411, 235] on div "print Imprimir" at bounding box center [405, 241] width 32 height 14
click at [25, 106] on div "person_add" at bounding box center [25, 104] width 7 height 7
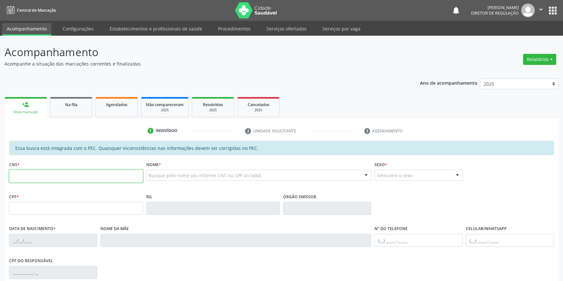
click at [68, 177] on input "text" at bounding box center [76, 176] width 134 height 13
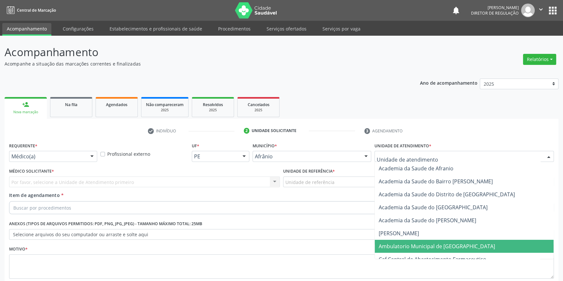
click at [416, 240] on span "Ambulatorio Municipal de [GEOGRAPHIC_DATA]" at bounding box center [464, 246] width 179 height 13
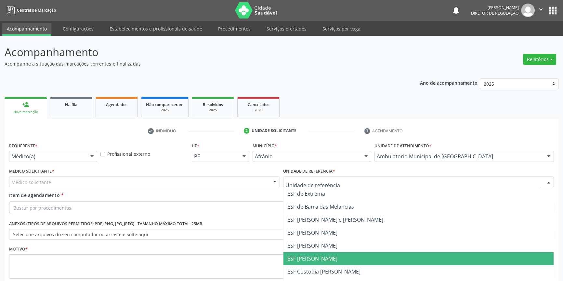
click at [321, 253] on span "ESF [PERSON_NAME]" at bounding box center [418, 259] width 270 height 13
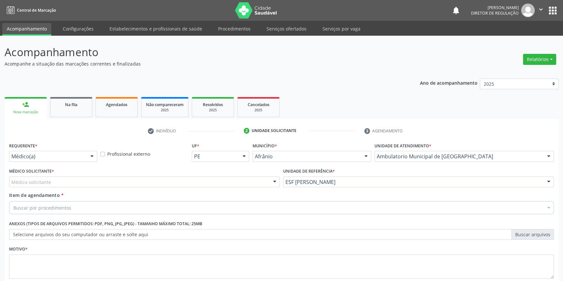
click at [106, 177] on div "Médico solicitante" at bounding box center [144, 182] width 271 height 11
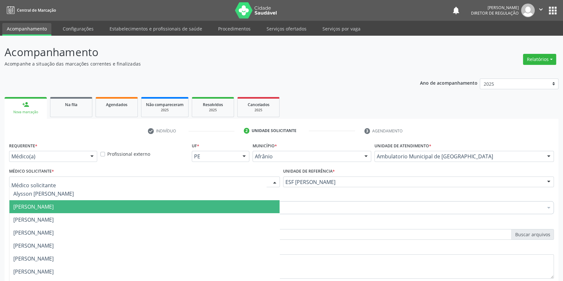
click at [64, 201] on span "[PERSON_NAME]" at bounding box center [144, 207] width 270 height 13
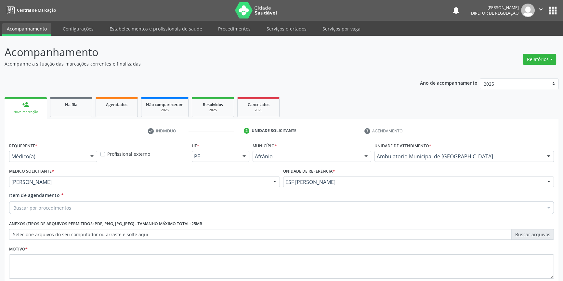
click at [60, 177] on div "Requerente * Médico(a) Médico(a) Enfermeiro(a) Paciente Nenhum resultado encont…" at bounding box center [281, 214] width 545 height 147
click at [62, 201] on div "Buscar por procedimentos" at bounding box center [281, 207] width 545 height 13
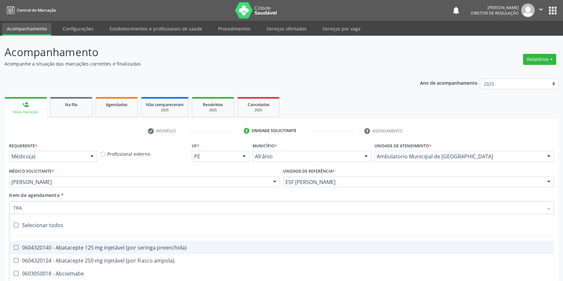
type input "TRAN"
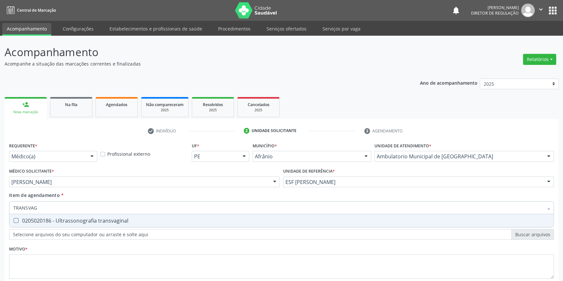
click at [91, 218] on div "0205020186 - Ultrassonografia transvaginal" at bounding box center [281, 220] width 536 height 5
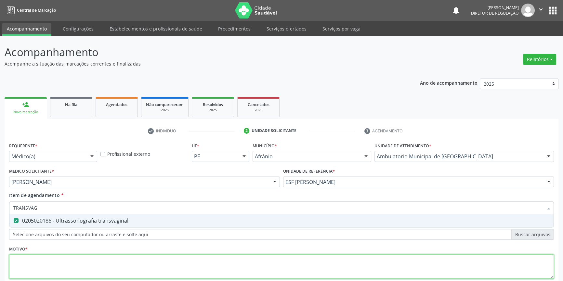
click at [80, 217] on div "Requerente * Médico(a) Médico(a) Enfermeiro(a) Paciente Nenhum resultado encont…" at bounding box center [281, 214] width 545 height 147
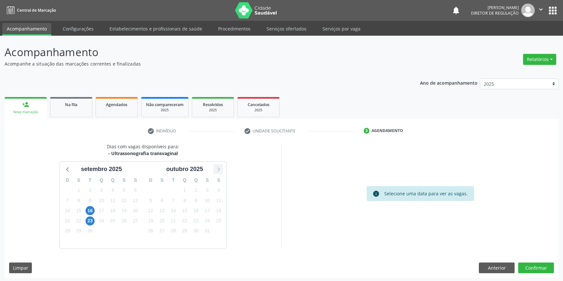
click at [220, 168] on icon at bounding box center [218, 169] width 8 height 8
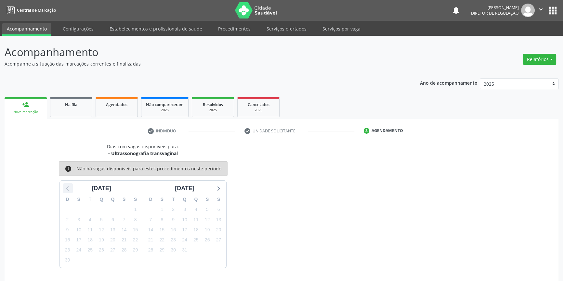
click at [71, 184] on icon at bounding box center [68, 188] width 8 height 8
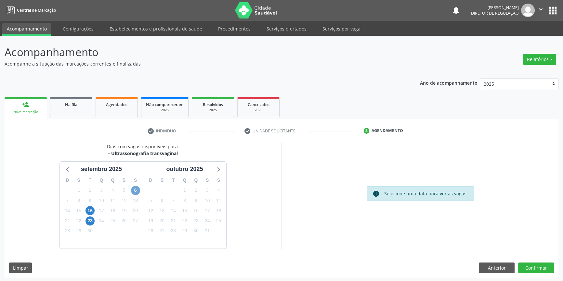
click at [136, 193] on span "6" at bounding box center [135, 190] width 9 height 9
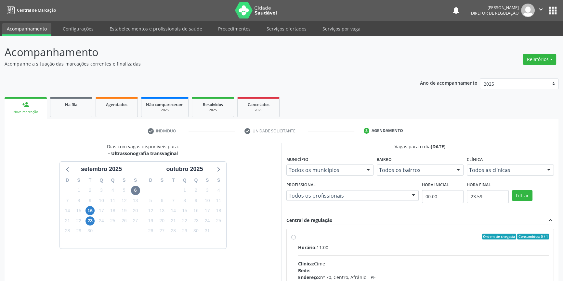
click at [321, 247] on div "Horário: 11:00" at bounding box center [423, 247] width 251 height 7
click at [296, 240] on input "Ordem de chegada Consumidos: 0 / 1 Horário: 11:00 Clínica: Cime Rede: -- Endere…" at bounding box center [293, 237] width 5 height 6
radio input "true"
click at [528, 261] on div "Dias com vagas disponíveis para: - Ultrassonografia transvaginal s[DATE] D S T …" at bounding box center [282, 263] width 554 height 240
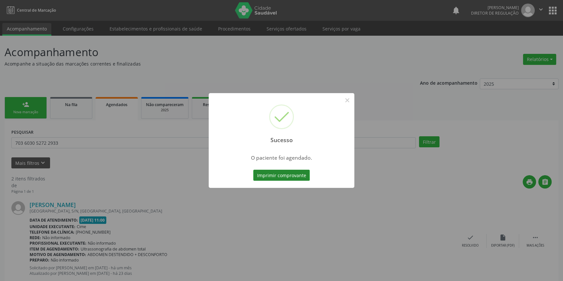
drag, startPoint x: 290, startPoint y: 182, endPoint x: 291, endPoint y: 174, distance: 7.5
click at [290, 181] on div "Imprimir comprovante Cancel" at bounding box center [281, 176] width 59 height 14
click at [291, 174] on button "Imprimir comprovante" at bounding box center [281, 175] width 57 height 11
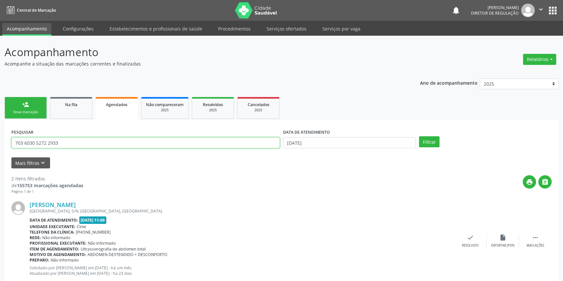
drag, startPoint x: 83, startPoint y: 138, endPoint x: 0, endPoint y: 138, distance: 82.9
click at [0, 138] on div "Acompanhamento Acompanhe a situação das marcações correntes e finalizadas Relat…" at bounding box center [281, 212] width 563 height 352
click at [23, 121] on div "PESQUISAR DATA DE ATENDIMENTO [DATE] Filtrar UNIDADE DE REFERÊNCIA Selecione um…" at bounding box center [282, 252] width 554 height 262
click at [28, 110] on div "Nova marcação" at bounding box center [25, 112] width 32 height 5
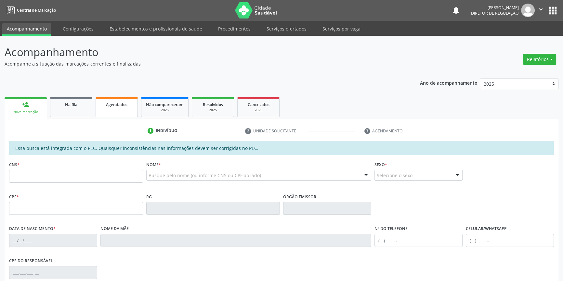
click at [105, 108] on link "Agendados" at bounding box center [117, 107] width 42 height 20
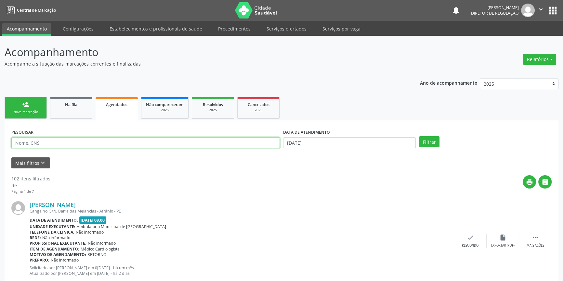
click at [78, 147] on input "text" at bounding box center [145, 142] width 268 height 11
type input "702606255477547"
click at [326, 150] on div "DATA DE ATENDIMENTO 0[DATE]" at bounding box center [349, 139] width 136 height 25
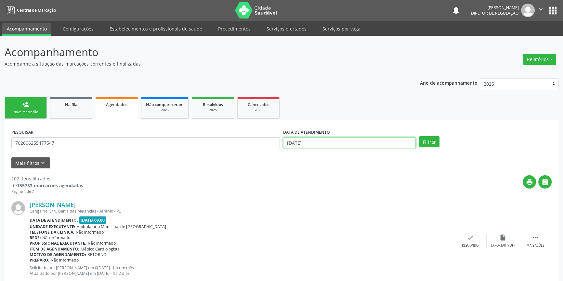
click at [326, 145] on input "[DATE]" at bounding box center [349, 142] width 133 height 11
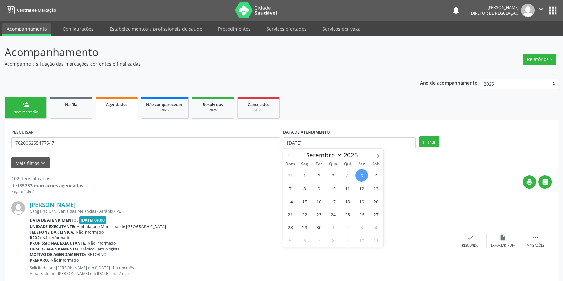
click at [364, 176] on span "5" at bounding box center [361, 175] width 13 height 13
type input "[DATE]"
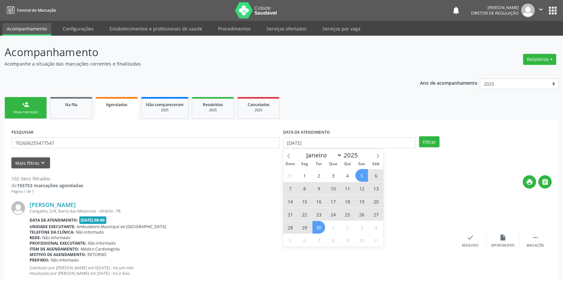
click at [322, 230] on span "30" at bounding box center [318, 227] width 13 height 13
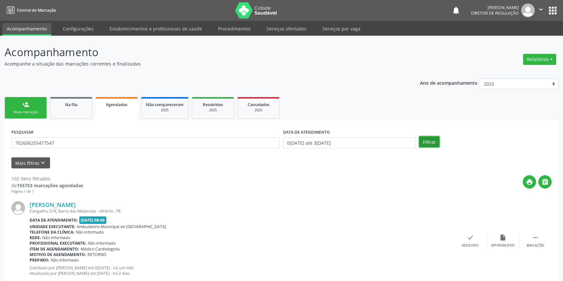
click at [434, 140] on button "Filtrar" at bounding box center [429, 141] width 20 height 11
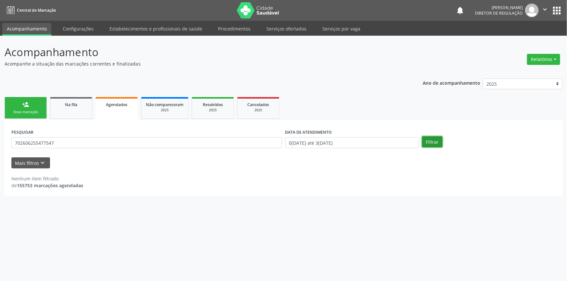
click at [434, 141] on button "Filtrar" at bounding box center [432, 141] width 20 height 11
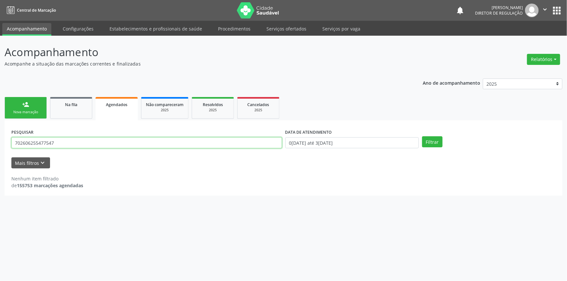
drag, startPoint x: 179, startPoint y: 138, endPoint x: 0, endPoint y: 139, distance: 179.4
click at [0, 139] on div "Acompanhamento Acompanhe a situação das marcações correntes e finalizadas Relat…" at bounding box center [283, 159] width 567 height 246
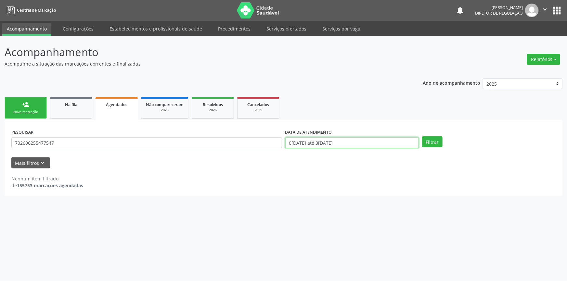
click at [392, 142] on input "0[DATE] até 3[DATE]" at bounding box center [352, 142] width 134 height 11
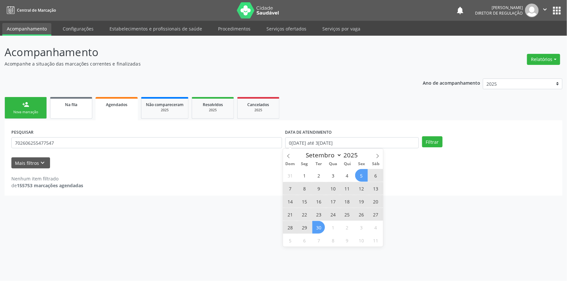
click at [59, 105] on div "Na fila" at bounding box center [71, 104] width 32 height 7
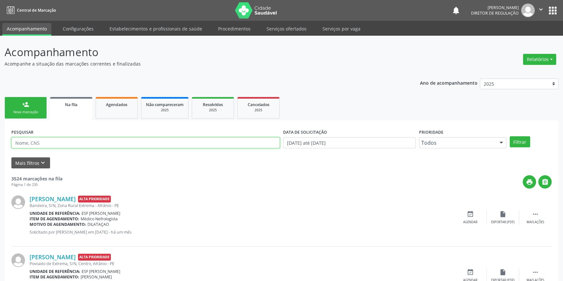
click at [67, 148] on input "text" at bounding box center [145, 142] width 268 height 11
paste input "702606255477547"
type input "702606255477547"
click at [527, 141] on button "Filtrar" at bounding box center [520, 141] width 20 height 11
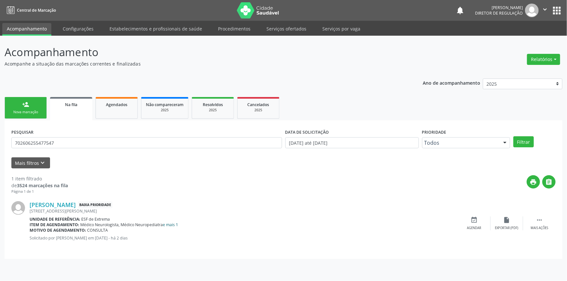
click at [175, 226] on link "e mais 1" at bounding box center [170, 225] width 15 height 6
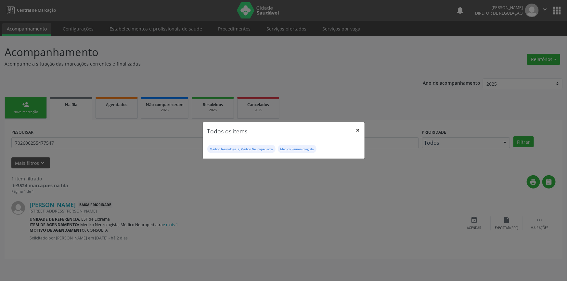
click at [360, 126] on button "×" at bounding box center [358, 131] width 13 height 16
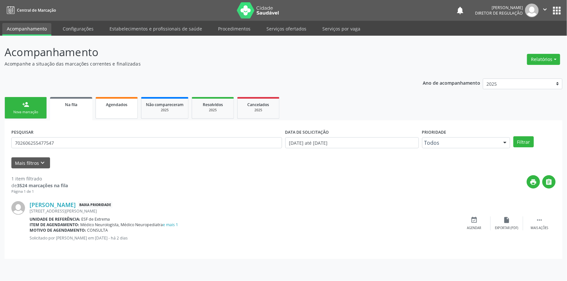
click at [116, 111] on link "Agendados" at bounding box center [117, 108] width 42 height 22
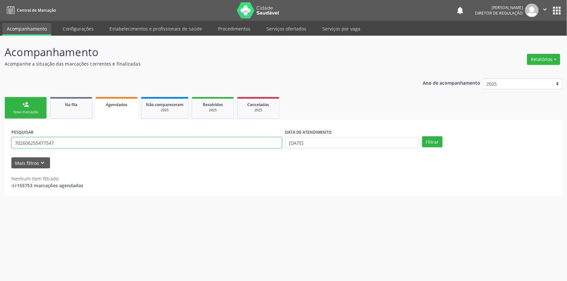
drag, startPoint x: 58, startPoint y: 144, endPoint x: 0, endPoint y: 144, distance: 57.8
click at [0, 144] on div "Acompanhamento Acompanhe a situação das marcações correntes e finalizadas Relat…" at bounding box center [283, 159] width 567 height 246
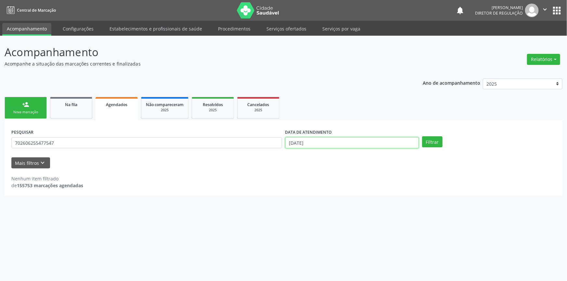
click at [377, 143] on input "[DATE]" at bounding box center [352, 142] width 134 height 11
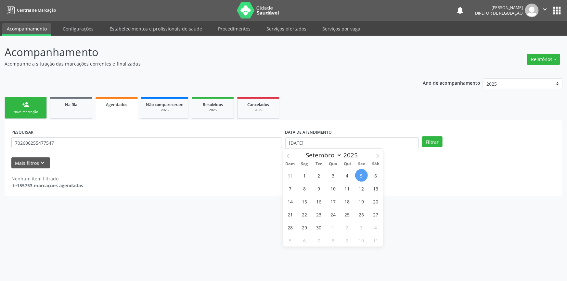
click at [363, 171] on span "5" at bounding box center [361, 175] width 13 height 13
type input "[DATE]"
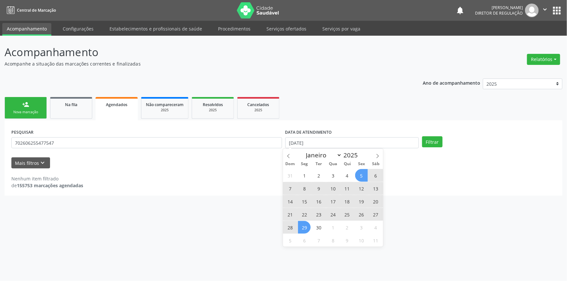
click at [310, 231] on div "31 1 2 3 4 5 6 7 8 9 10 11 12 13 14 15 16 17 18 19 20 21 22 23 24 25 26 27 28 2…" at bounding box center [333, 208] width 100 height 78
click at [317, 225] on span "30" at bounding box center [318, 227] width 13 height 13
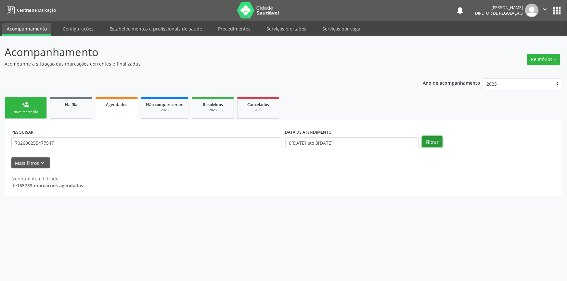
click at [429, 138] on button "Filtrar" at bounding box center [432, 141] width 20 height 11
click at [436, 142] on button "Filtrar" at bounding box center [432, 141] width 20 height 11
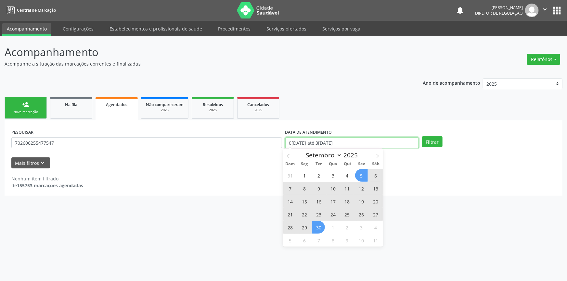
click at [350, 145] on input "0[DATE] até 3[DATE]" at bounding box center [352, 142] width 134 height 11
click at [287, 158] on span at bounding box center [288, 154] width 11 height 11
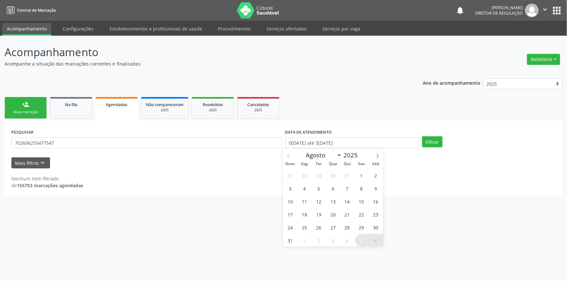
click at [287, 158] on span at bounding box center [288, 154] width 11 height 11
select select "6"
click at [318, 171] on span "1" at bounding box center [318, 175] width 13 height 13
type input "0[DATE]"
click at [376, 155] on icon at bounding box center [377, 156] width 5 height 5
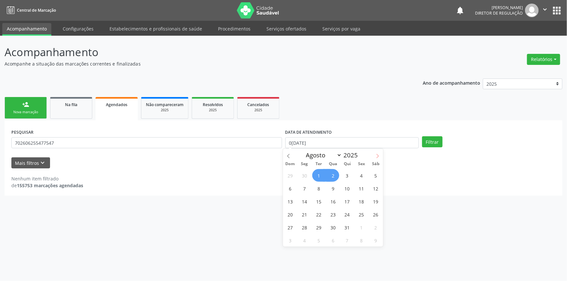
click at [376, 155] on icon at bounding box center [377, 156] width 5 height 5
select select "8"
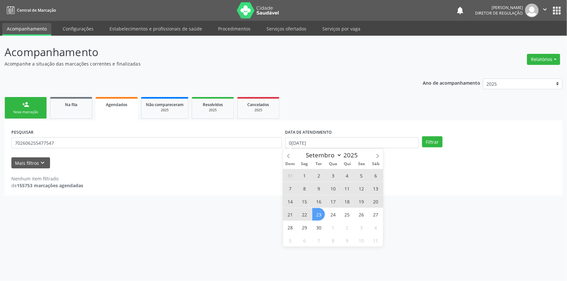
click at [321, 220] on span "23" at bounding box center [318, 214] width 13 height 13
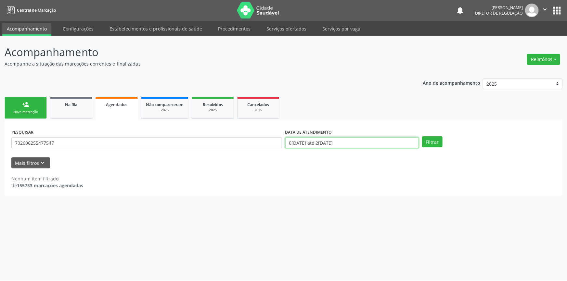
click at [294, 142] on input "0[DATE] até 2[DATE]" at bounding box center [352, 142] width 134 height 11
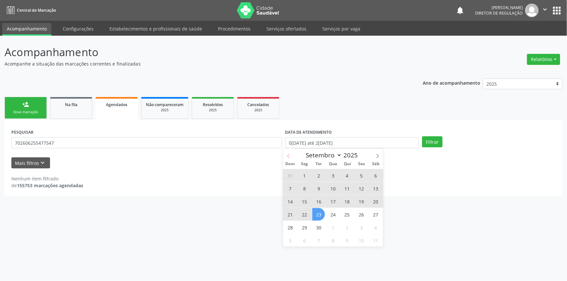
click at [290, 152] on span at bounding box center [288, 154] width 11 height 11
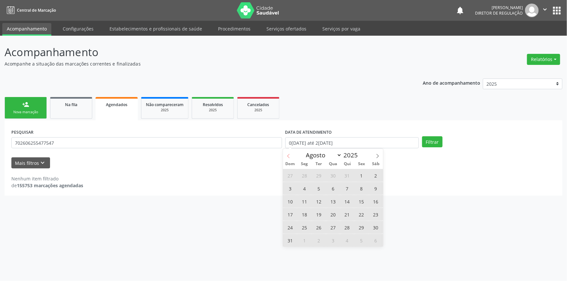
click at [290, 152] on span at bounding box center [288, 154] width 11 height 11
select select "5"
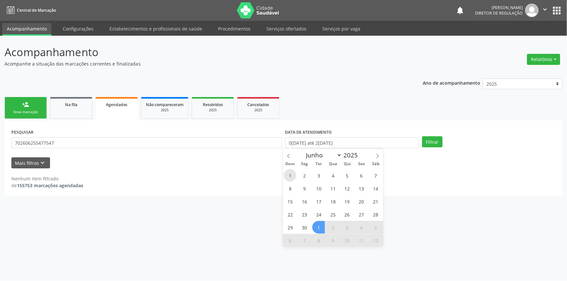
click at [288, 174] on span "1" at bounding box center [290, 175] width 13 height 13
type input "0[DATE]"
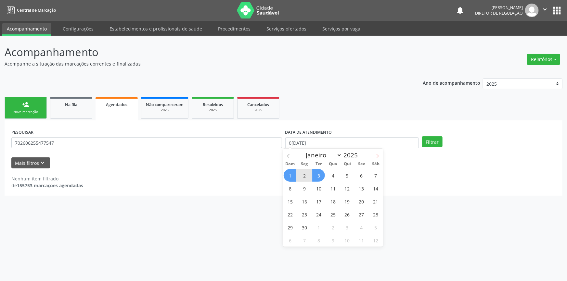
click at [374, 156] on span at bounding box center [377, 154] width 11 height 11
click at [377, 156] on icon at bounding box center [377, 156] width 5 height 5
click at [382, 158] on span at bounding box center [377, 154] width 11 height 11
select select "8"
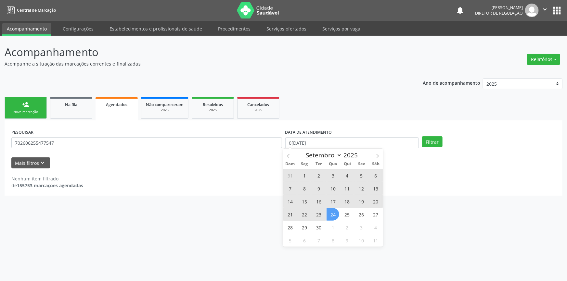
click at [325, 221] on div "31 1 2 3 4 5 6 7 8 9 10 11 12 13 14 15 16 17 18 19 20 21 22 23 24 25 26 27 28 2…" at bounding box center [333, 208] width 100 height 78
click at [318, 229] on span "30" at bounding box center [318, 227] width 13 height 13
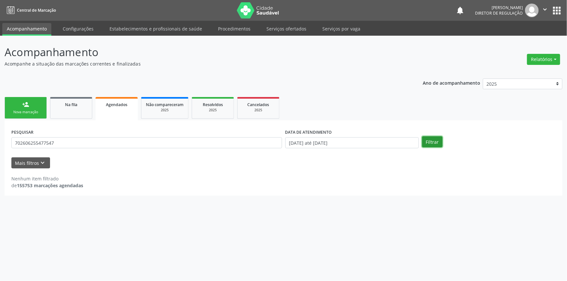
click at [439, 144] on button "Filtrar" at bounding box center [432, 141] width 20 height 11
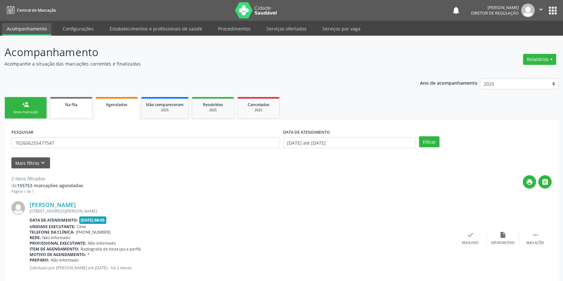
click at [71, 106] on span "Na fila" at bounding box center [71, 105] width 12 height 6
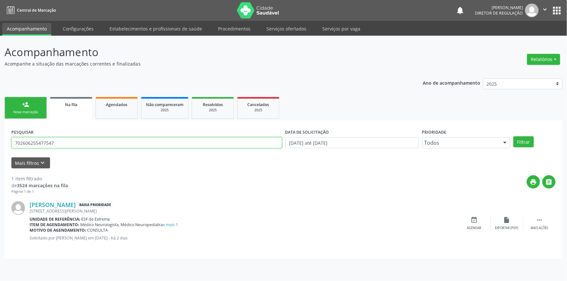
drag, startPoint x: 66, startPoint y: 142, endPoint x: 0, endPoint y: 139, distance: 65.7
click at [0, 139] on div "Acompanhamento Acompanhe a situação das marcações correntes e finalizadas Relat…" at bounding box center [283, 159] width 567 height 246
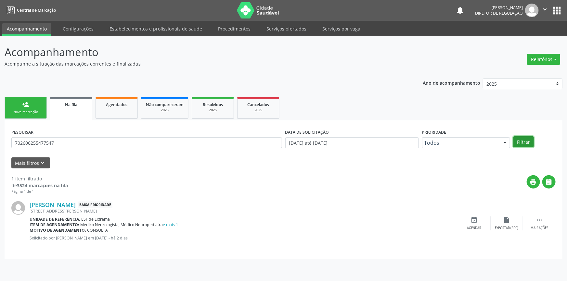
click at [519, 143] on button "Filtrar" at bounding box center [523, 141] width 20 height 11
click at [35, 112] on div "Nova marcação" at bounding box center [25, 112] width 32 height 5
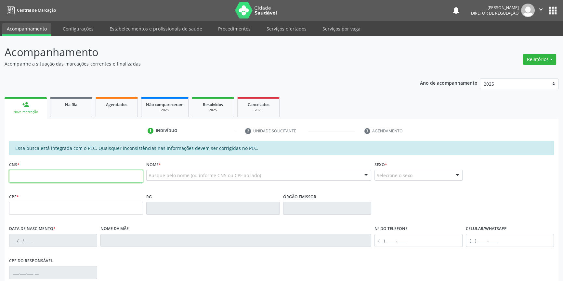
click at [71, 170] on input "text" at bounding box center [76, 176] width 134 height 13
paste input "702 6062 5547 7547"
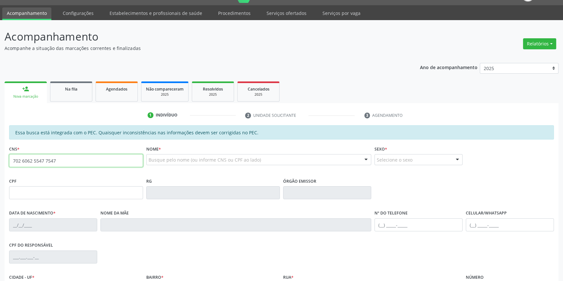
scroll to position [89, 0]
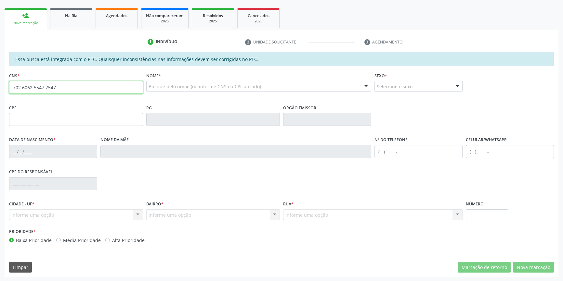
type input "702 6062 5547 7547"
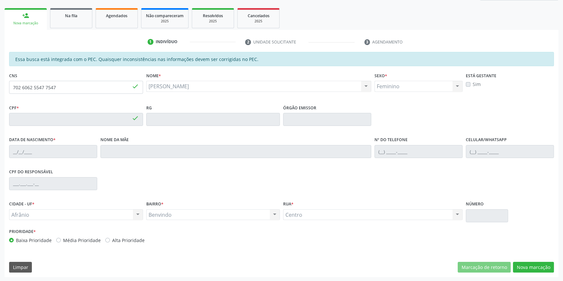
type input "657.207.174-04"
type input "[DATE]"
type input "[PERSON_NAME]"
type input "[PHONE_NUMBER]"
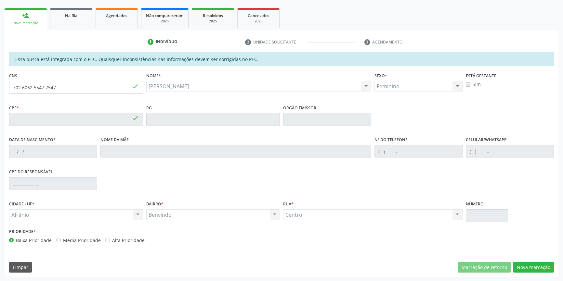
type input "S/N"
click at [535, 267] on button "Nova marcação" at bounding box center [533, 267] width 41 height 11
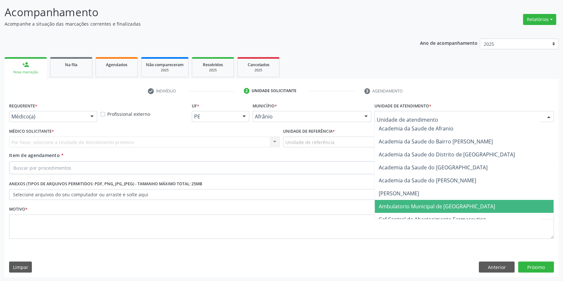
click at [415, 205] on span "Ambulatorio Municipal de [GEOGRAPHIC_DATA]" at bounding box center [437, 206] width 116 height 7
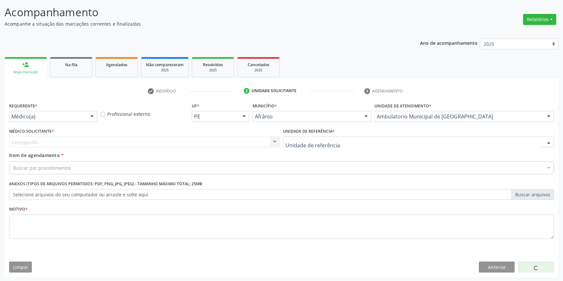
click at [339, 142] on div at bounding box center [418, 142] width 271 height 11
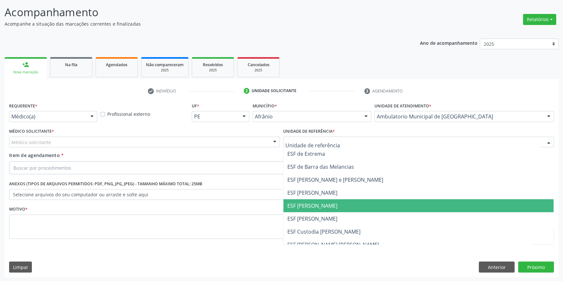
click at [316, 211] on span "ESF [PERSON_NAME]" at bounding box center [418, 206] width 270 height 13
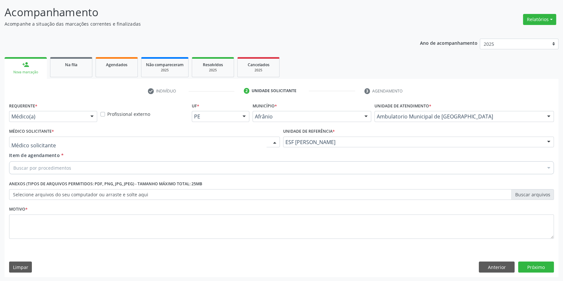
drag, startPoint x: 191, startPoint y: 141, endPoint x: 129, endPoint y: 156, distance: 63.4
click at [183, 144] on div at bounding box center [144, 142] width 271 height 11
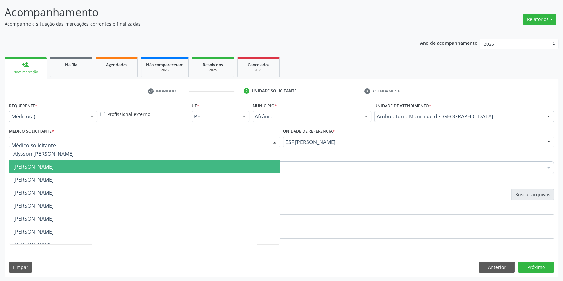
click at [54, 166] on span "[PERSON_NAME]" at bounding box center [33, 166] width 40 height 7
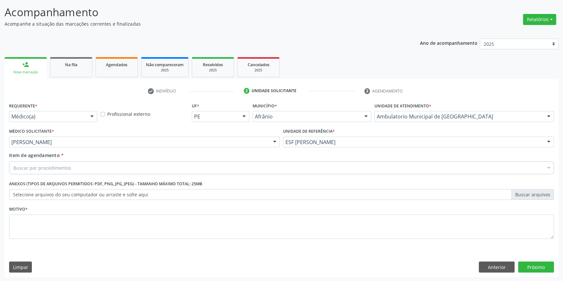
click at [74, 166] on div "Buscar por procedimentos" at bounding box center [281, 168] width 545 height 13
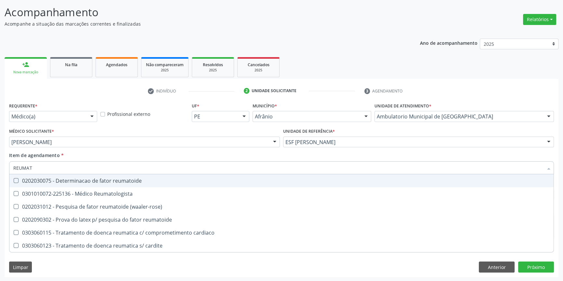
type input "REUMATO"
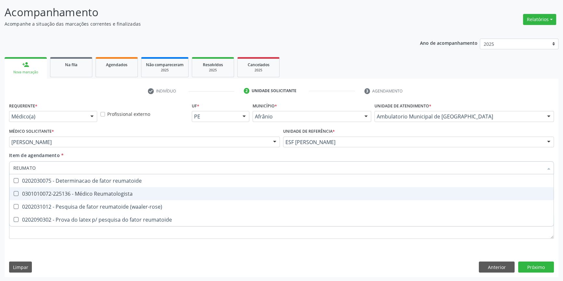
click at [93, 190] on span "0301010072-225136 - Médico Reumatologista" at bounding box center [281, 194] width 544 height 13
checkbox Reumatologista "true"
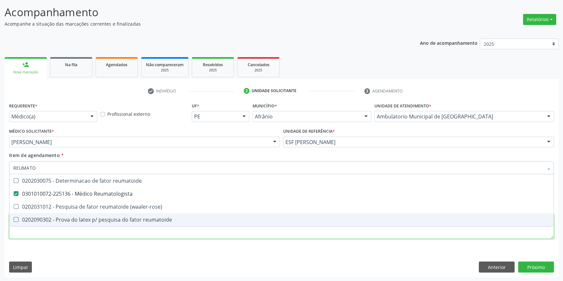
click at [87, 231] on div "Requerente * Médico(a) Médico(a) Enfermeiro(a) Paciente Nenhum resultado encont…" at bounding box center [281, 174] width 545 height 147
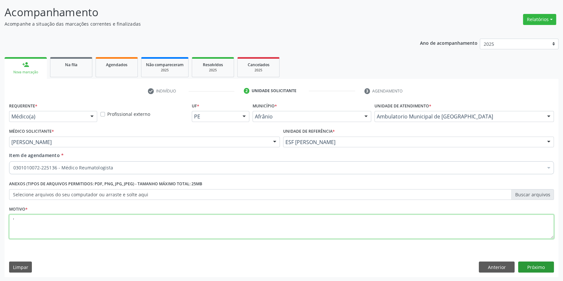
type textarea "'"
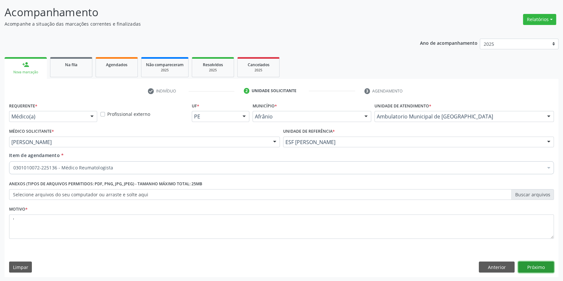
click at [551, 268] on button "Próximo" at bounding box center [536, 267] width 36 height 11
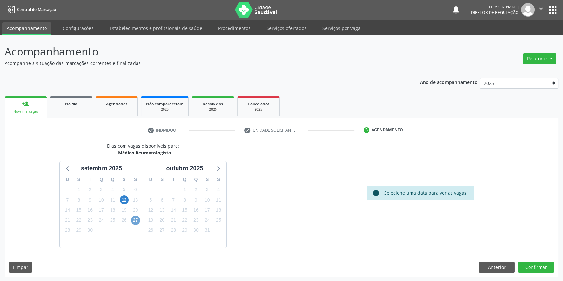
click at [136, 218] on span "27" at bounding box center [135, 220] width 9 height 9
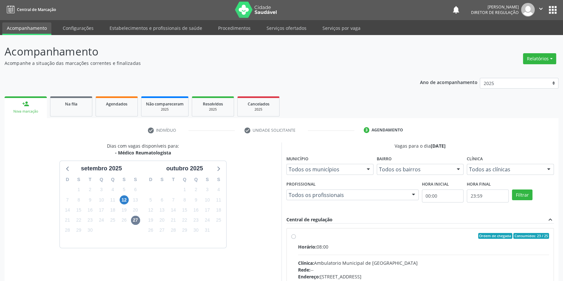
click at [343, 238] on div "Ordem de chegada Consumidos: 23 / 25" at bounding box center [423, 236] width 251 height 6
click at [296, 238] on input "Ordem de chegada Consumidos: 23 / 25 Horário: 08:00 Clínica: Ambulatorio Munici…" at bounding box center [293, 236] width 5 height 6
radio input "true"
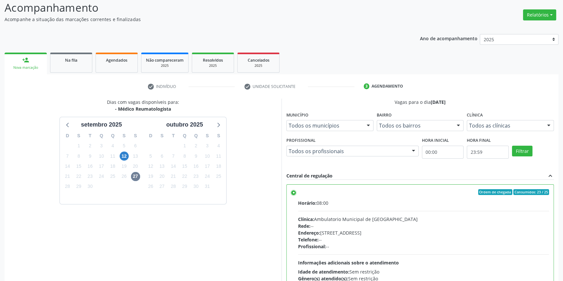
scroll to position [106, 0]
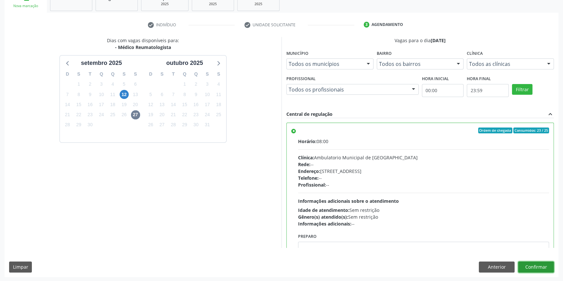
click at [525, 265] on button "Confirmar" at bounding box center [536, 267] width 36 height 11
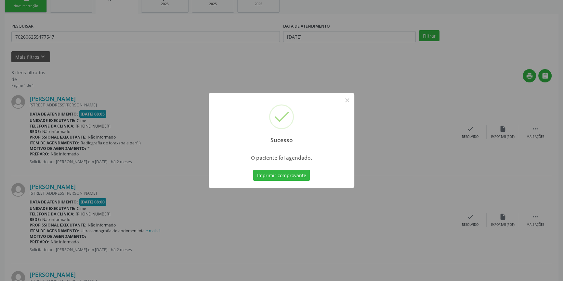
scroll to position [0, 0]
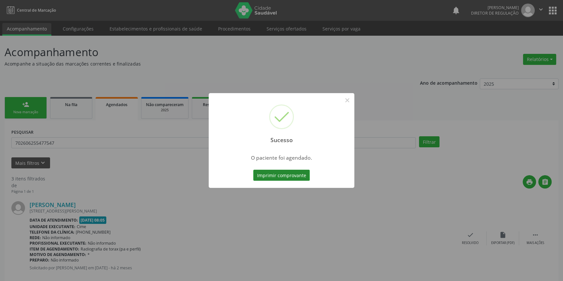
click at [291, 177] on button "Imprimir comprovante" at bounding box center [281, 175] width 57 height 11
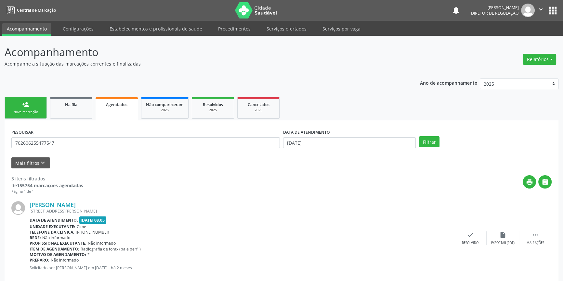
click at [36, 113] on div "Nova marcação" at bounding box center [25, 112] width 32 height 5
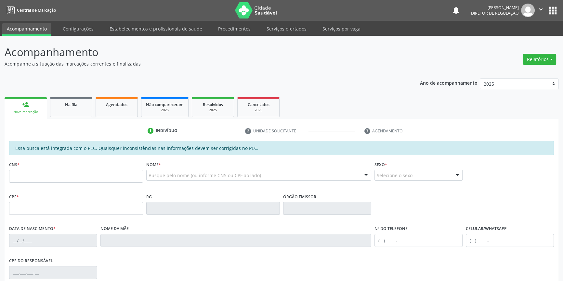
click at [27, 169] on div "CNS *" at bounding box center [76, 171] width 134 height 23
click at [70, 104] on span "Na fila" at bounding box center [71, 105] width 12 height 6
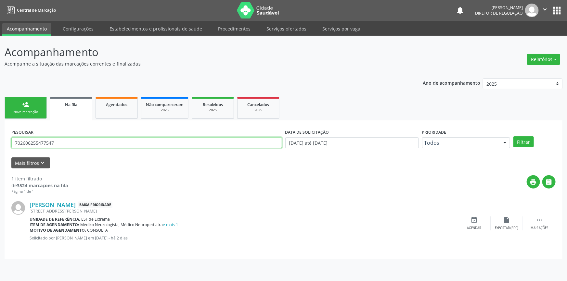
drag, startPoint x: 75, startPoint y: 140, endPoint x: 0, endPoint y: 139, distance: 74.7
click at [0, 140] on div "Acompanhamento Acompanhe a situação das marcações correntes e finalizadas Relat…" at bounding box center [283, 159] width 567 height 246
type input "704209267445482"
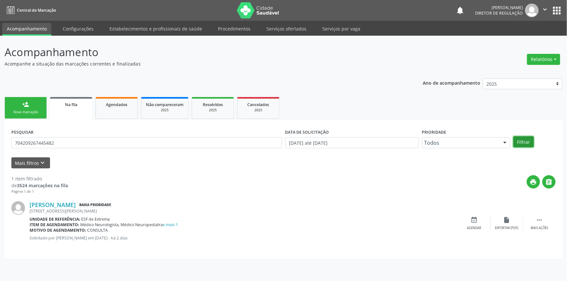
click at [526, 141] on button "Filtrar" at bounding box center [523, 141] width 20 height 11
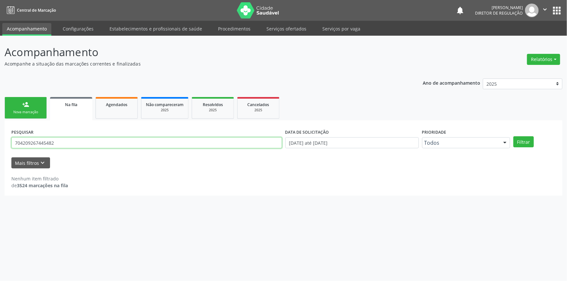
drag, startPoint x: 71, startPoint y: 142, endPoint x: 0, endPoint y: 141, distance: 71.2
click at [0, 141] on div "Acompanhamento Acompanhe a situação das marcações correntes e finalizadas Relat…" at bounding box center [283, 159] width 567 height 246
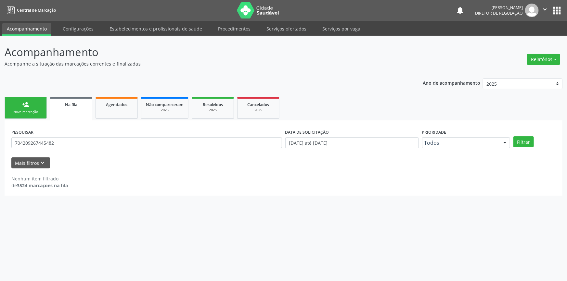
click at [19, 109] on link "person_add Nova marcação" at bounding box center [26, 108] width 42 height 22
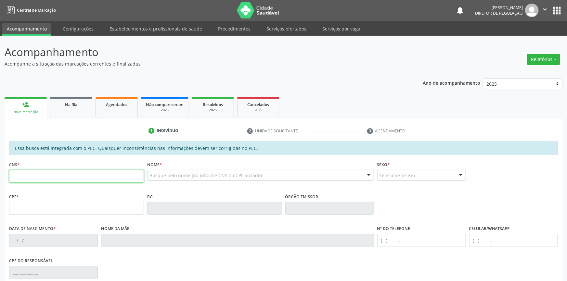
click at [69, 180] on input "text" at bounding box center [76, 176] width 135 height 13
paste input "704 2092 6744 5482"
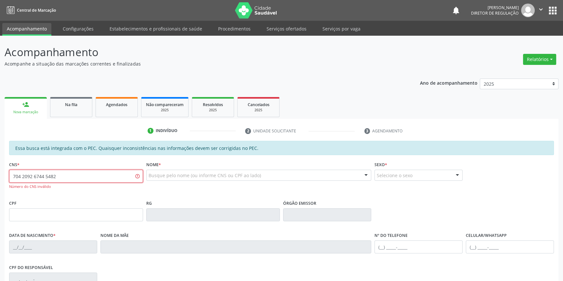
drag, startPoint x: 97, startPoint y: 175, endPoint x: 0, endPoint y: 163, distance: 98.1
click at [0, 167] on div "Acompanhamento Acompanhe a situação das marcações correntes e finalizadas Relat…" at bounding box center [281, 207] width 563 height 342
type input "704 2092 6744 5482"
drag, startPoint x: 77, startPoint y: 183, endPoint x: 58, endPoint y: 182, distance: 18.9
click at [58, 182] on div "704 2092 6744 5482 Número do CNS inválido" at bounding box center [76, 179] width 134 height 19
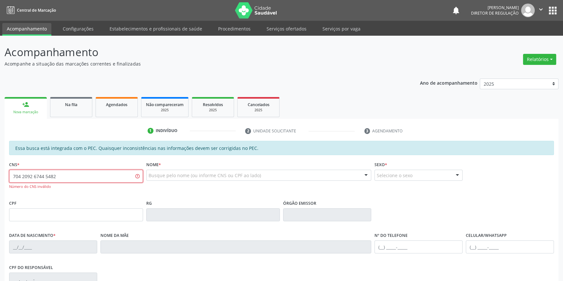
drag, startPoint x: 83, startPoint y: 179, endPoint x: 8, endPoint y: 123, distance: 93.8
click at [0, 170] on div "Acompanhamento Acompanhe a situação das marcações correntes e finalizadas Relat…" at bounding box center [281, 207] width 563 height 342
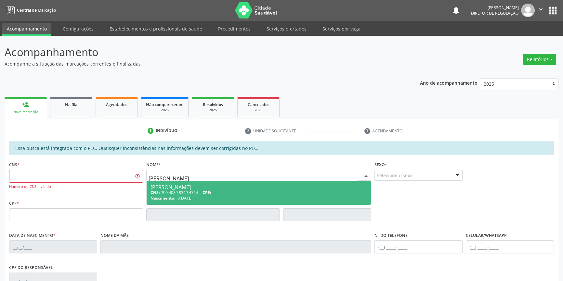
type input "[PERSON_NAME]"
type input "704 2092 6744 5486"
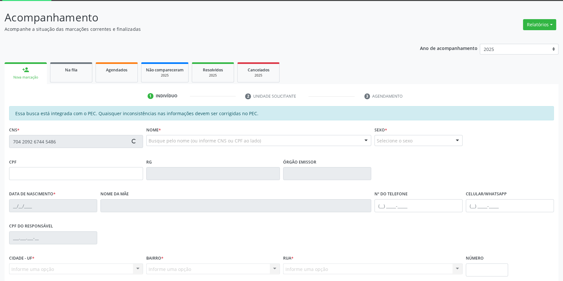
scroll to position [88, 0]
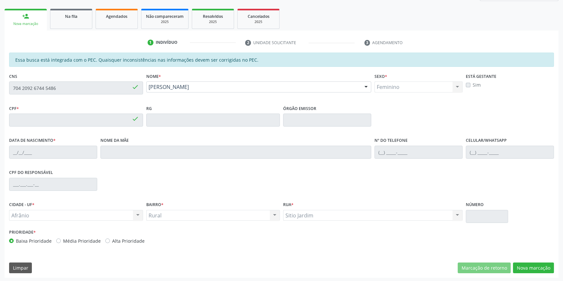
type input "036.445.394-05"
type input "[DATE]"
type input "[PERSON_NAME]"
type input "[PHONE_NUMBER]"
type input "16"
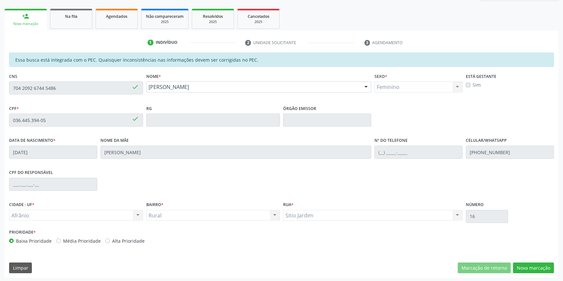
click at [0, 71] on div "Acompanhamento Acompanhe a situação das marcações correntes e finalizadas Relat…" at bounding box center [281, 114] width 563 height 335
click at [87, 26] on link "Na fila" at bounding box center [71, 19] width 42 height 20
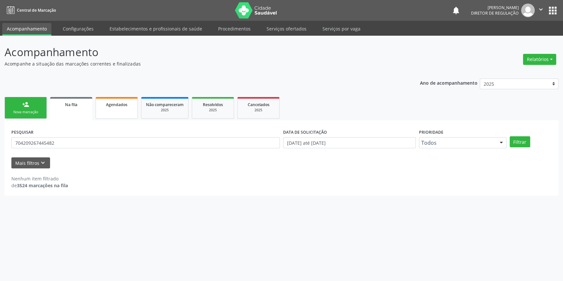
scroll to position [0, 0]
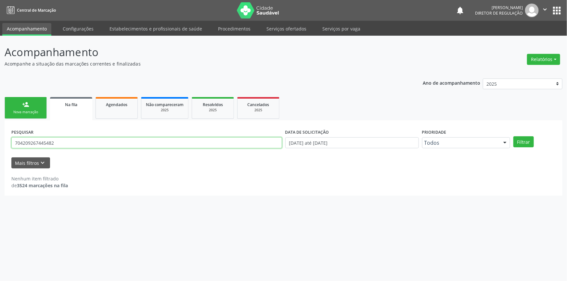
drag, startPoint x: 81, startPoint y: 148, endPoint x: 0, endPoint y: 148, distance: 80.6
click at [0, 148] on div "Acompanhamento Acompanhe a situação das marcações correntes e finalizadas Relat…" at bounding box center [283, 159] width 567 height 246
paste input "2092 6744 5486"
type input "704 2092 6744 5486"
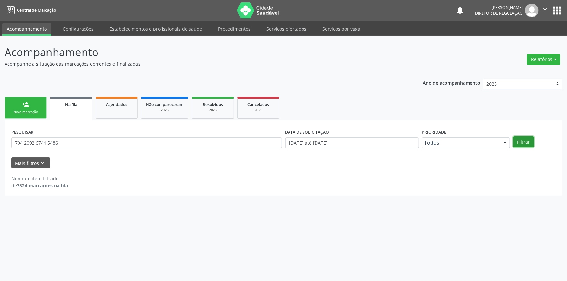
click at [523, 140] on button "Filtrar" at bounding box center [523, 141] width 20 height 11
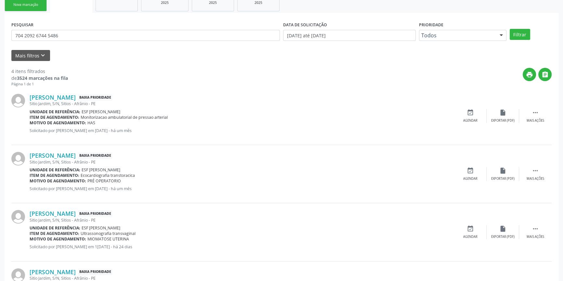
scroll to position [118, 0]
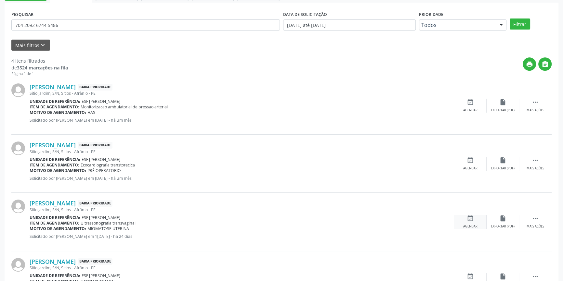
click at [461, 218] on div "event_available Agendar" at bounding box center [470, 222] width 32 height 14
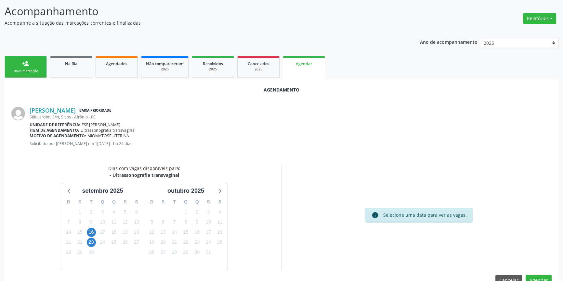
scroll to position [56, 0]
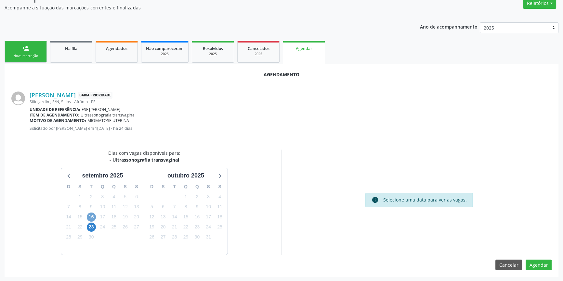
click at [91, 218] on span "16" at bounding box center [91, 217] width 9 height 9
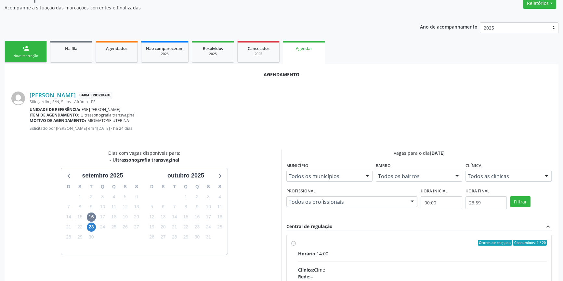
click at [371, 251] on div "Horário: 14:00" at bounding box center [422, 254] width 249 height 7
click at [296, 246] on input "Ordem de chegada Consumidos: 1 / 20 Horário: 14:00 Clínica: Cime Rede: -- Ender…" at bounding box center [293, 243] width 5 height 6
radio input "true"
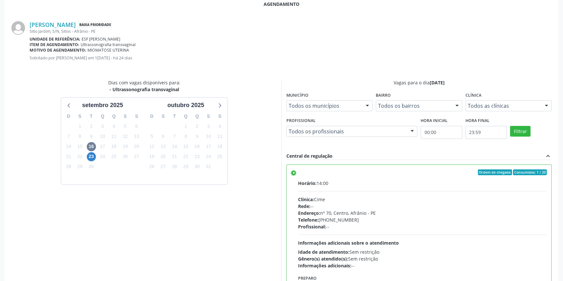
scroll to position [162, 0]
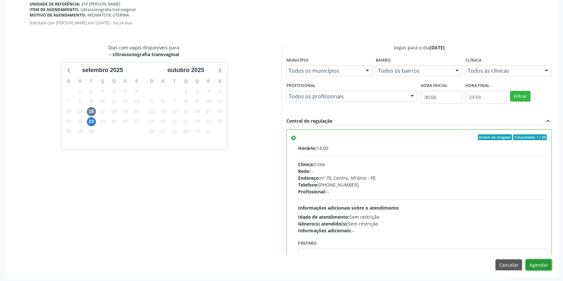
click at [541, 268] on button "Agendar" at bounding box center [538, 265] width 26 height 11
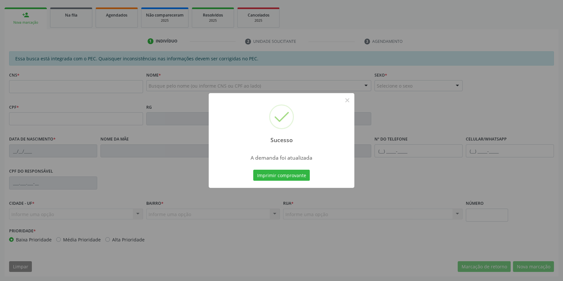
scroll to position [89, 0]
click at [260, 171] on button "Imprimir comprovante" at bounding box center [281, 175] width 57 height 11
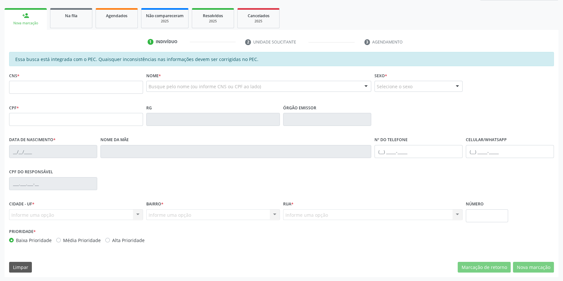
click at [74, 21] on link "Na fila" at bounding box center [71, 18] width 42 height 20
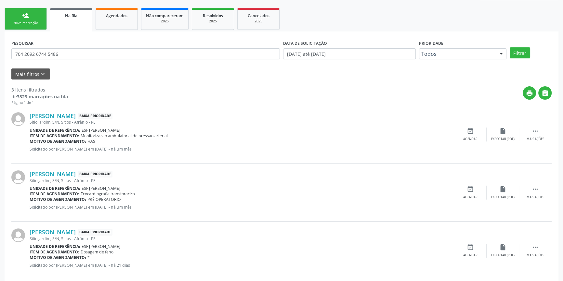
scroll to position [0, 0]
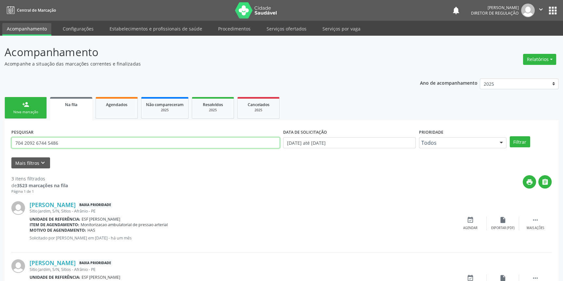
drag, startPoint x: 73, startPoint y: 142, endPoint x: 0, endPoint y: 139, distance: 73.5
click at [0, 139] on div "Acompanhamento Acompanhe a situação das marcações correntes e finalizadas Relat…" at bounding box center [281, 208] width 563 height 345
type input "702003322476988"
click at [517, 139] on button "Filtrar" at bounding box center [520, 141] width 20 height 11
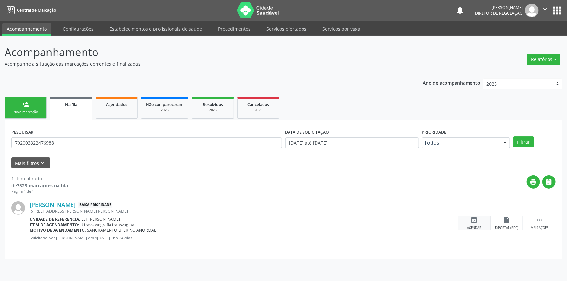
click at [474, 226] on div "Agendar" at bounding box center [474, 228] width 14 height 5
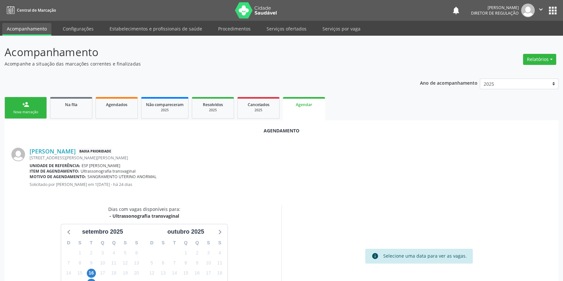
scroll to position [56, 0]
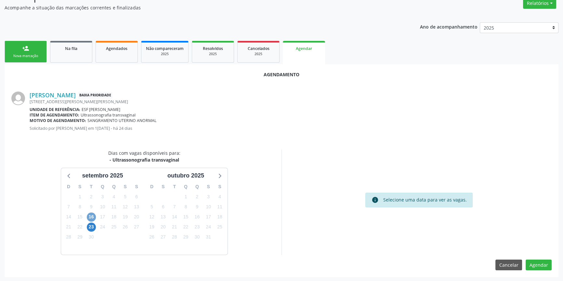
click at [93, 214] on span "16" at bounding box center [91, 217] width 9 height 9
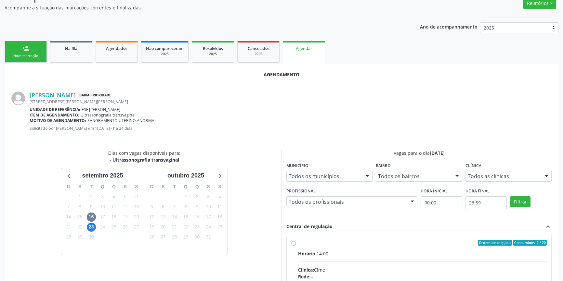
click at [301, 244] on div "Ordem de chegada Consumidos: 2 / 20" at bounding box center [422, 243] width 249 height 6
click at [296, 244] on input "Ordem de chegada Consumidos: 2 / 20 Horário: 14:00 Clínica: Cime Rede: -- Ender…" at bounding box center [293, 243] width 5 height 6
radio input "true"
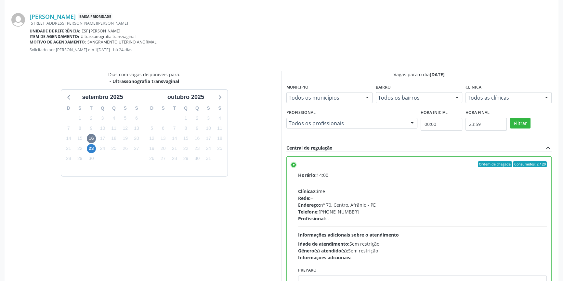
scroll to position [162, 0]
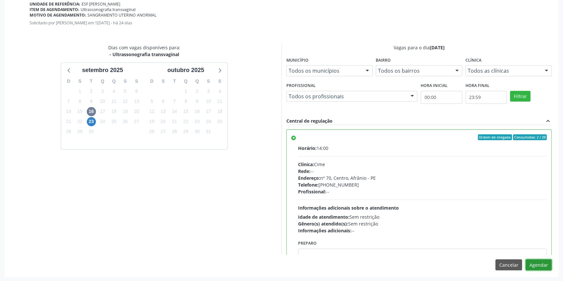
click at [530, 265] on button "Agendar" at bounding box center [538, 265] width 26 height 11
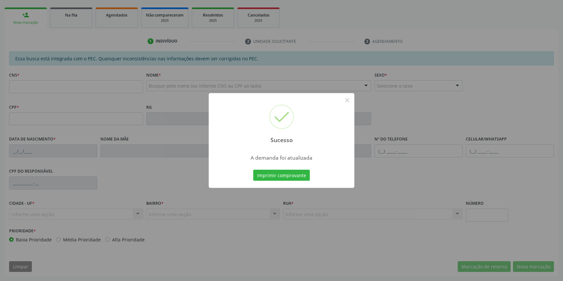
scroll to position [89, 0]
click at [285, 178] on button "Imprimir comprovante" at bounding box center [281, 175] width 57 height 11
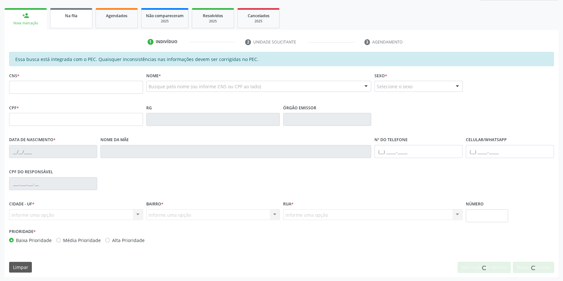
click at [68, 23] on link "Na fila" at bounding box center [71, 18] width 42 height 20
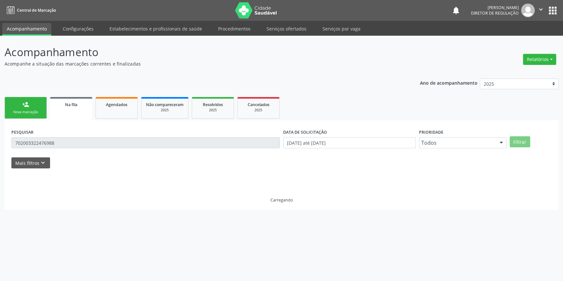
scroll to position [0, 0]
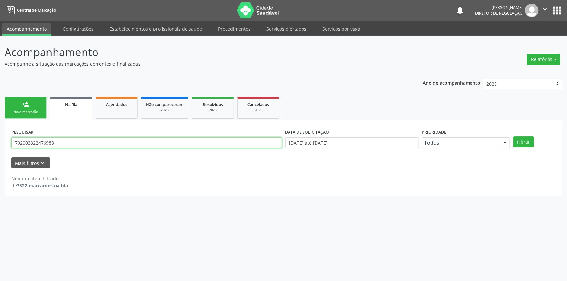
drag, startPoint x: 84, startPoint y: 146, endPoint x: 0, endPoint y: 136, distance: 85.0
click at [0, 136] on div "Acompanhamento Acompanhe a situação das marcações correntes e finalizadas Relat…" at bounding box center [283, 159] width 567 height 246
type input "704508347665519"
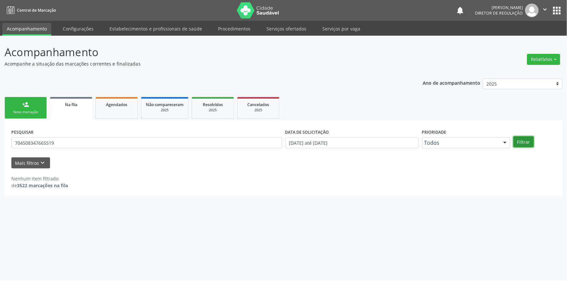
click at [520, 147] on button "Filtrar" at bounding box center [523, 141] width 20 height 11
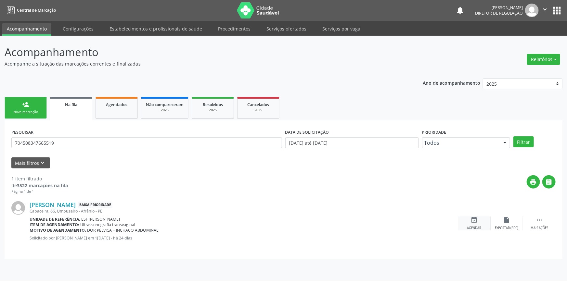
click at [478, 224] on div "event_available Agendar" at bounding box center [474, 224] width 32 height 14
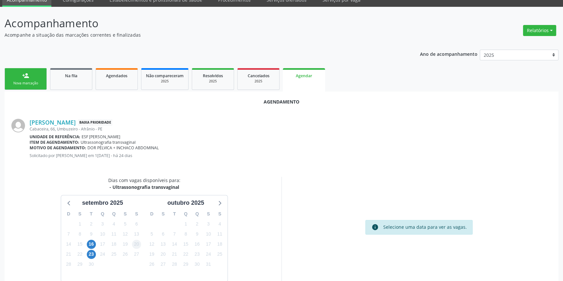
scroll to position [56, 0]
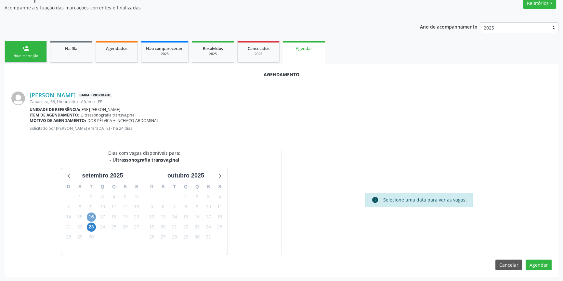
click at [93, 217] on span "16" at bounding box center [91, 217] width 9 height 9
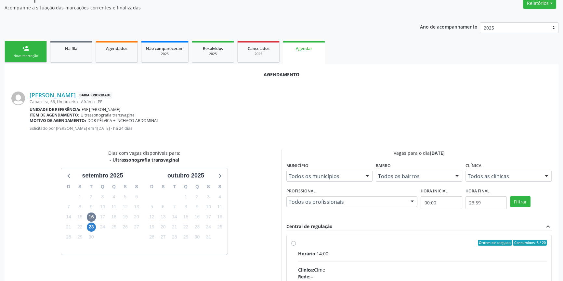
click at [296, 246] on input "Ordem de chegada Consumidos: 3 / 20 Horário: 14:00 Clínica: Cime Rede: -- Ender…" at bounding box center [293, 243] width 5 height 6
radio input "true"
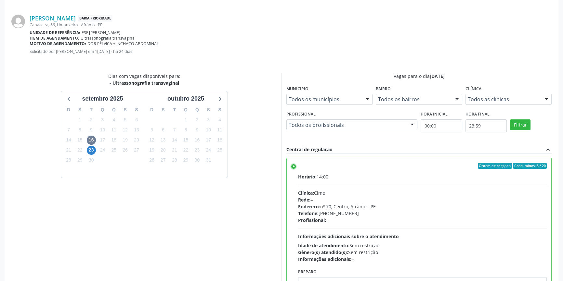
scroll to position [162, 0]
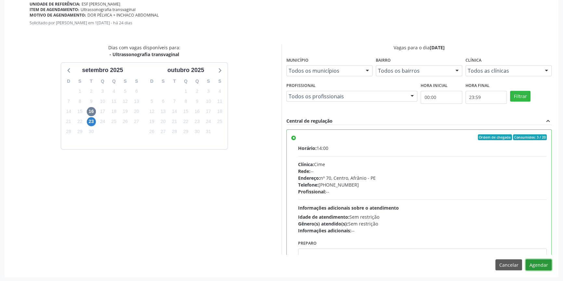
click at [538, 266] on button "Agendar" at bounding box center [538, 265] width 26 height 11
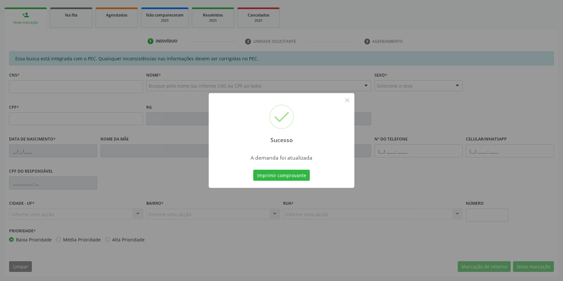
scroll to position [89, 0]
click at [281, 176] on button "Imprimir comprovante" at bounding box center [281, 175] width 57 height 11
